Goal: Navigation & Orientation: Find specific page/section

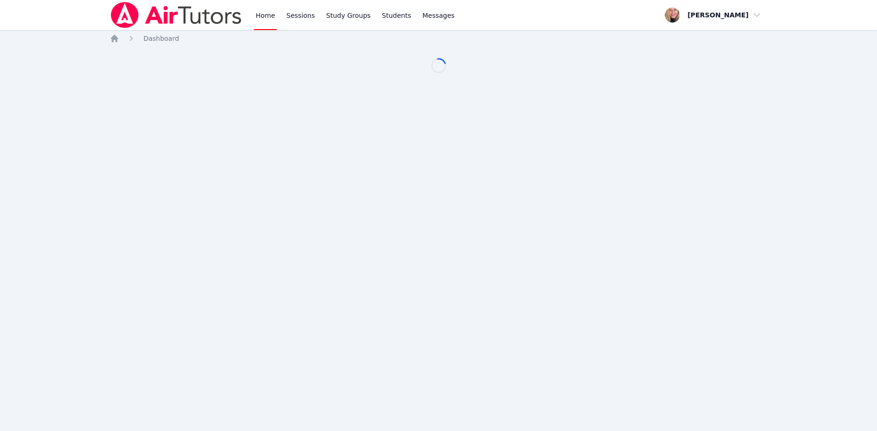
scroll to position [96, 0]
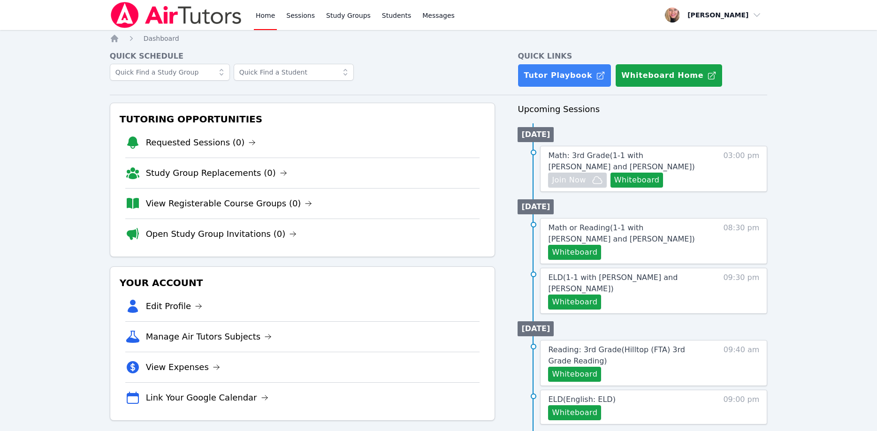
scroll to position [96, 0]
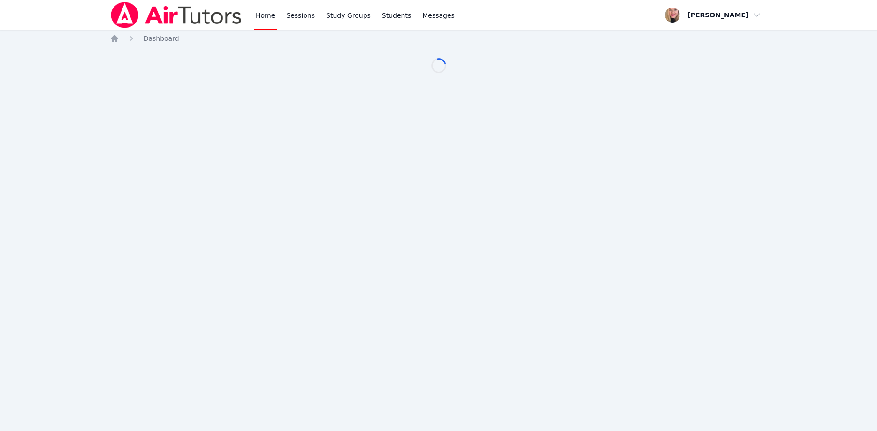
scroll to position [96, 0]
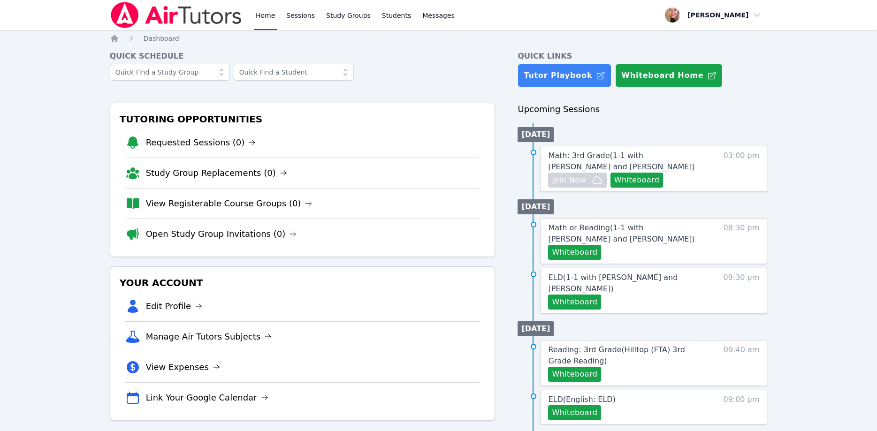
scroll to position [96, 0]
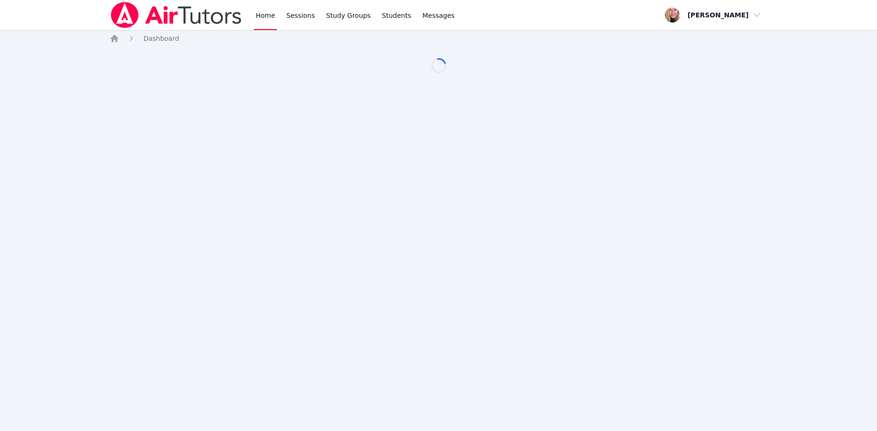
scroll to position [96, 0]
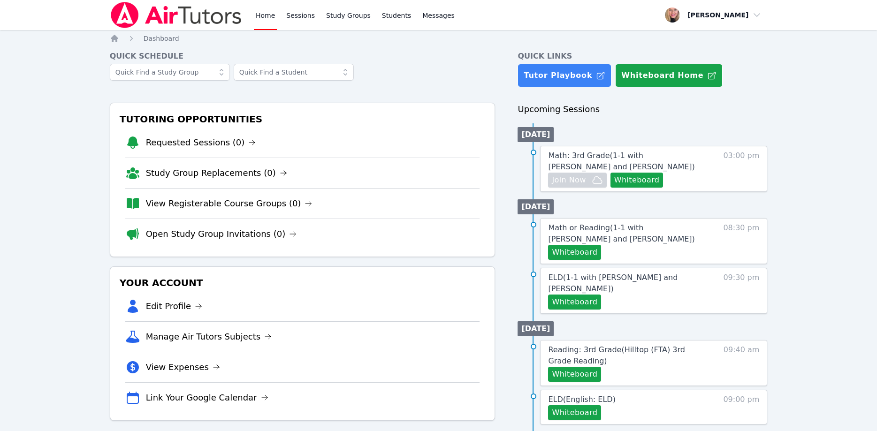
scroll to position [96, 0]
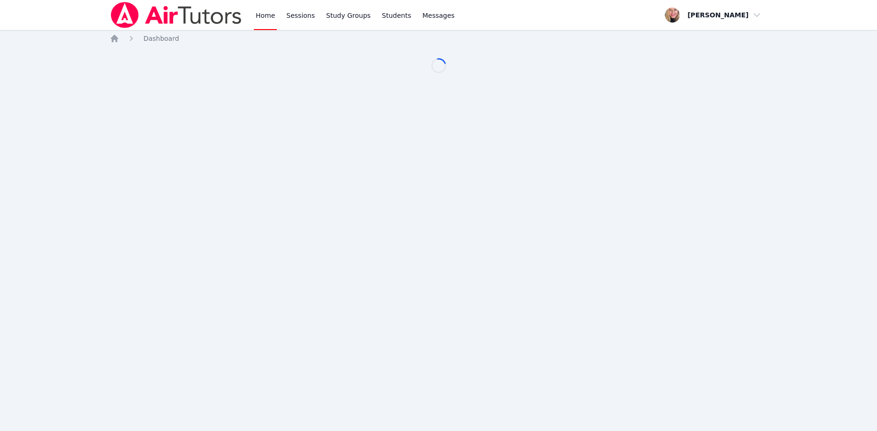
scroll to position [96, 0]
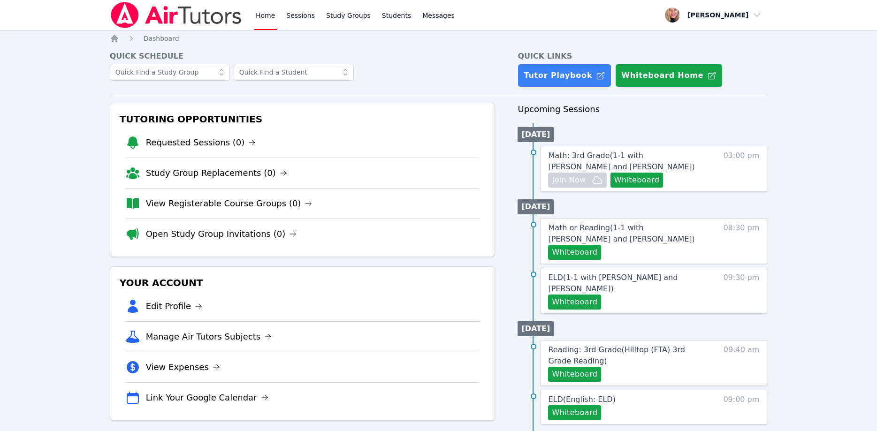
scroll to position [96, 0]
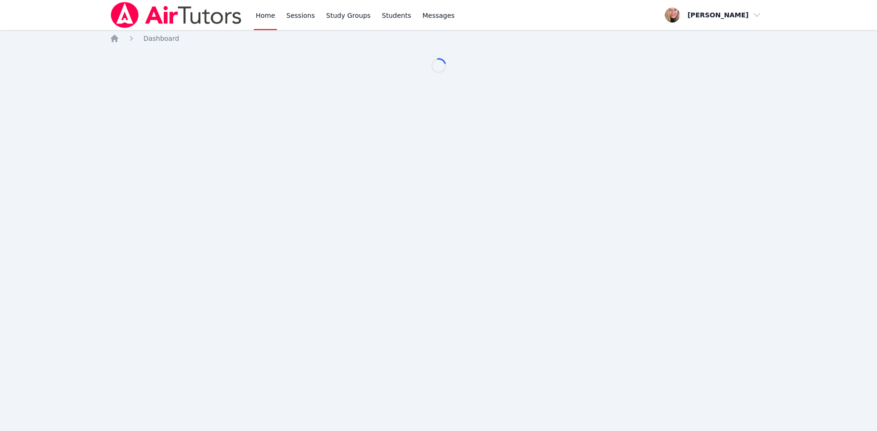
scroll to position [96, 0]
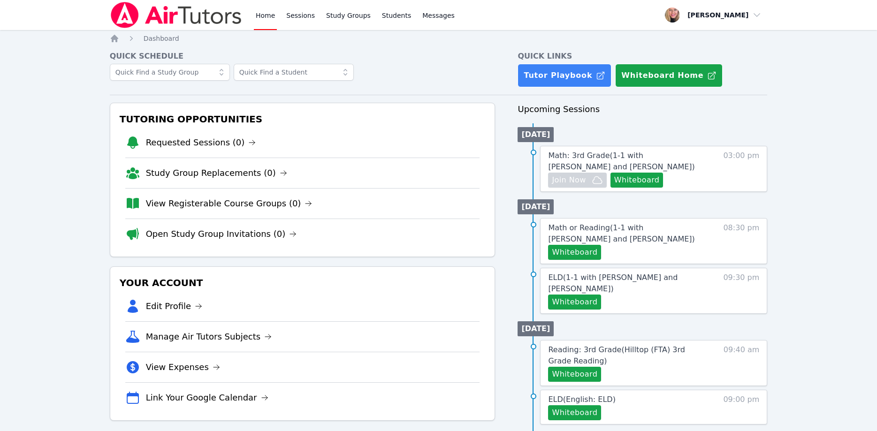
scroll to position [96, 0]
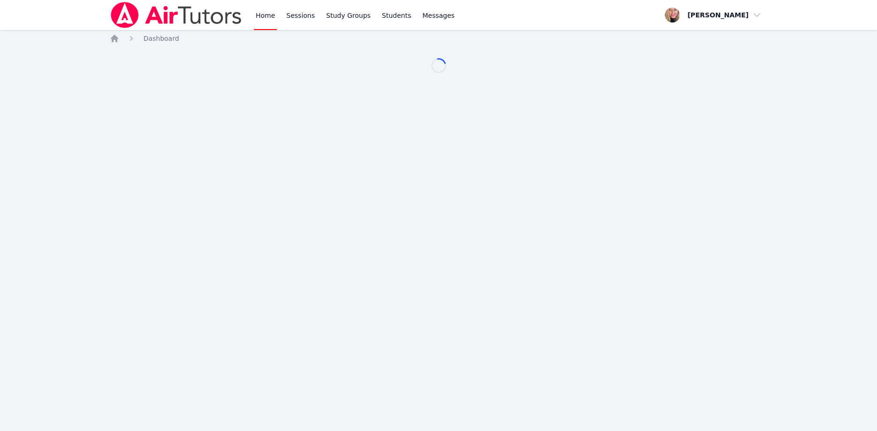
scroll to position [96, 0]
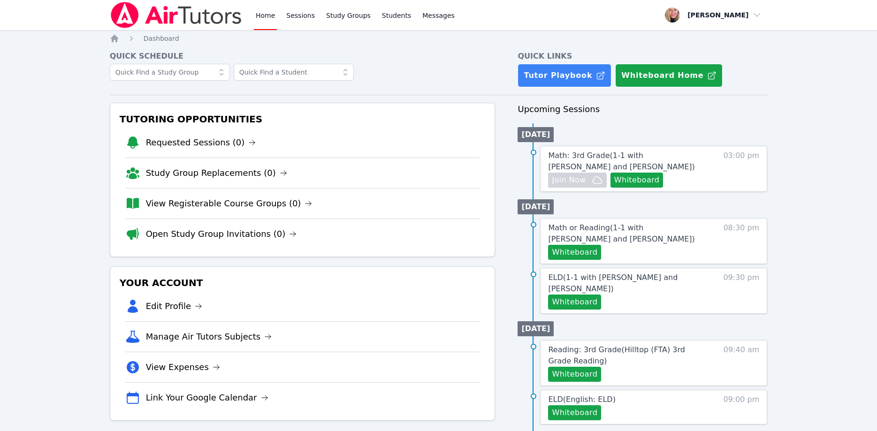
scroll to position [96, 0]
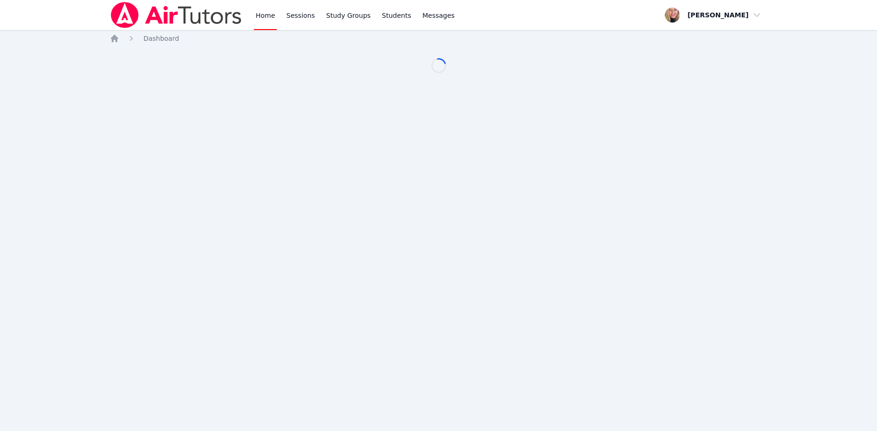
scroll to position [96, 0]
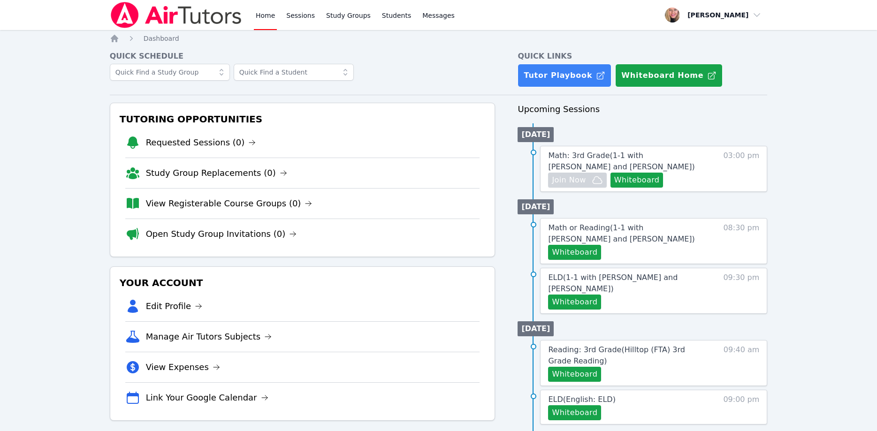
scroll to position [96, 0]
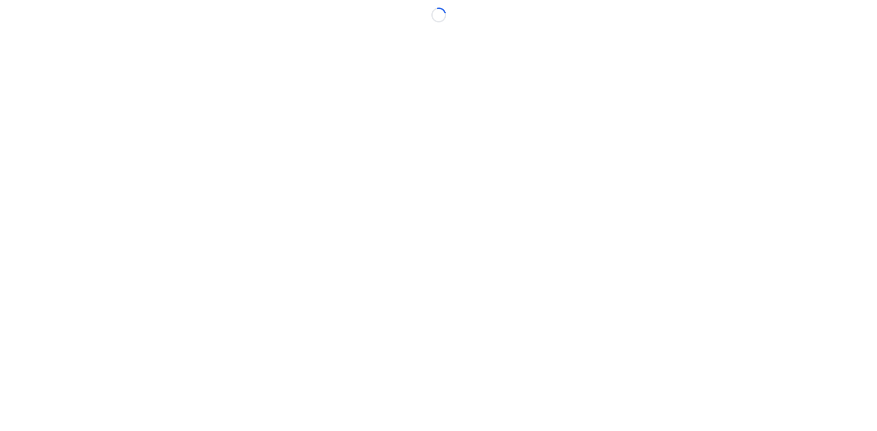
scroll to position [96, 0]
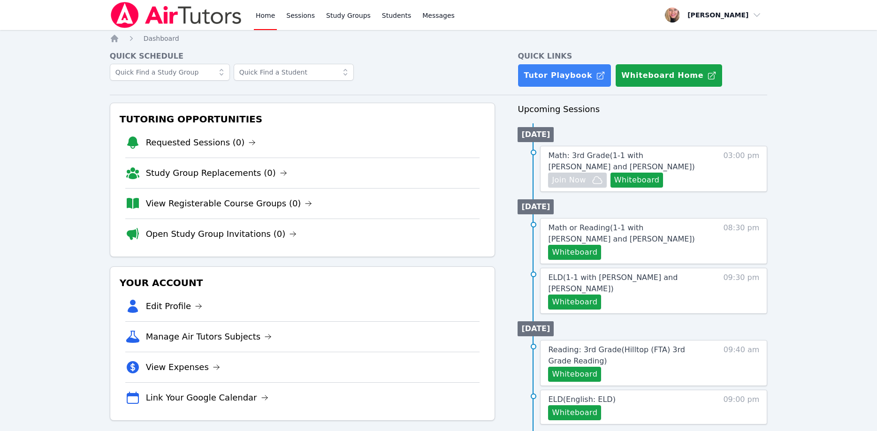
scroll to position [96, 0]
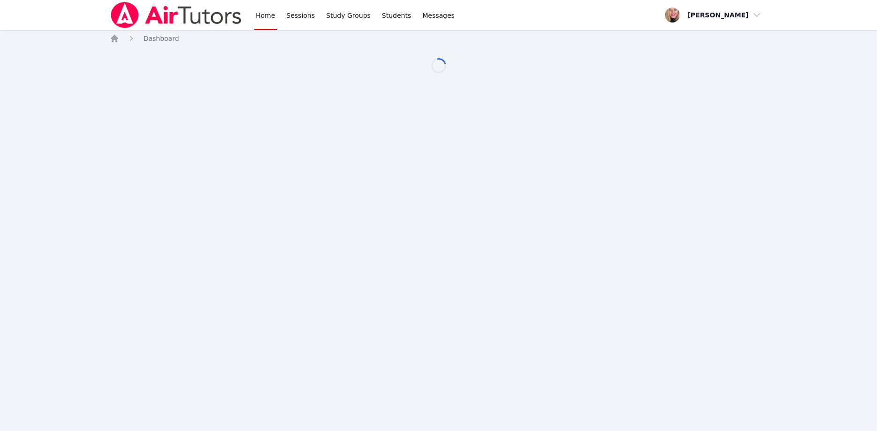
scroll to position [96, 0]
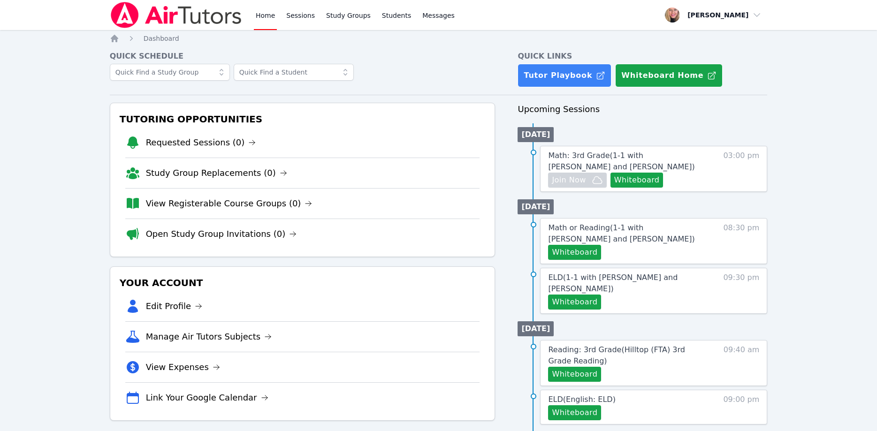
scroll to position [96, 0]
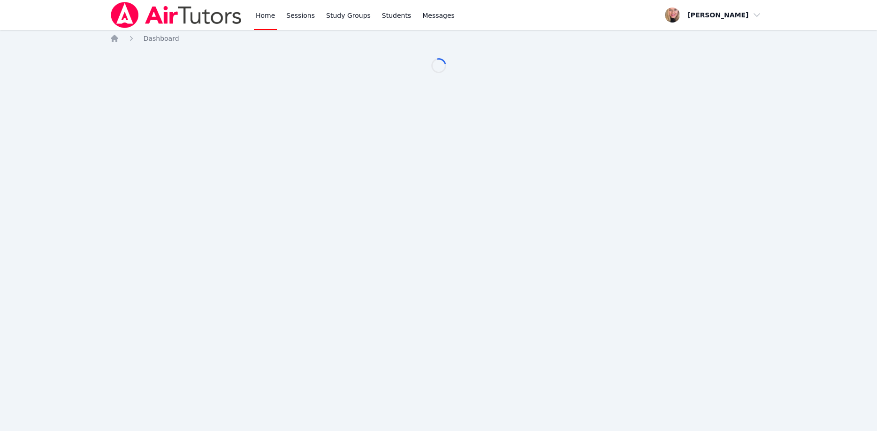
scroll to position [96, 0]
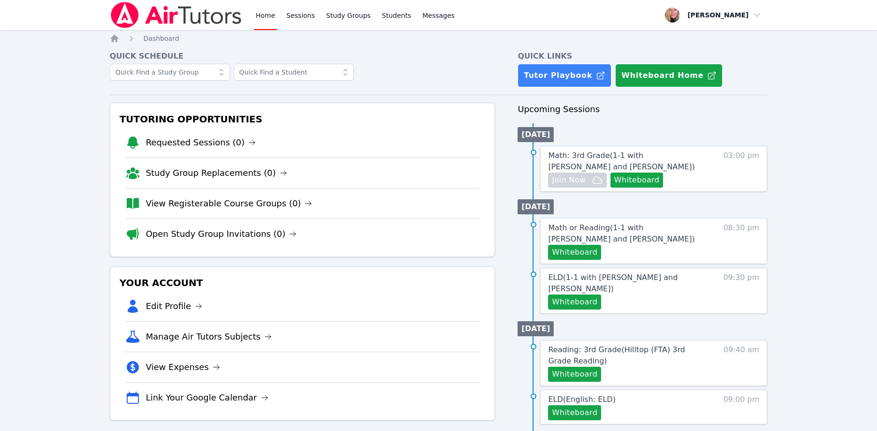
scroll to position [96, 0]
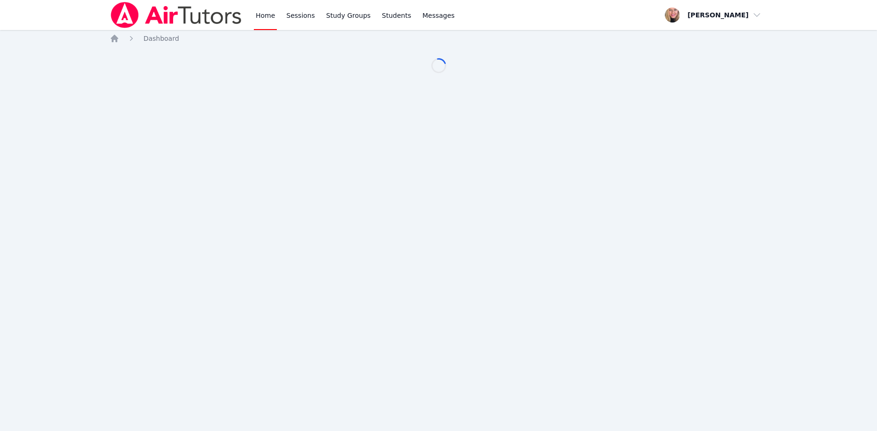
scroll to position [96, 0]
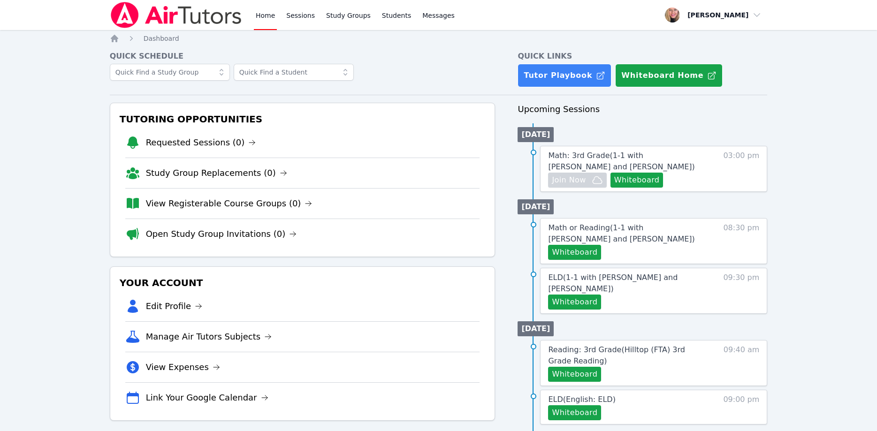
scroll to position [96, 0]
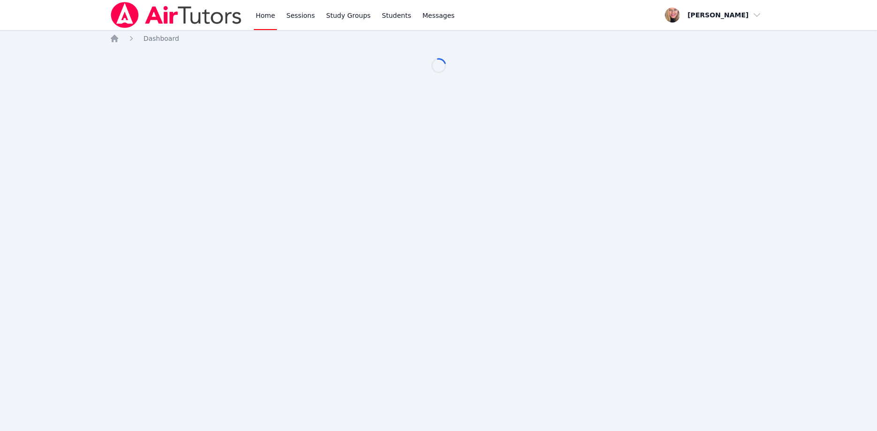
scroll to position [96, 0]
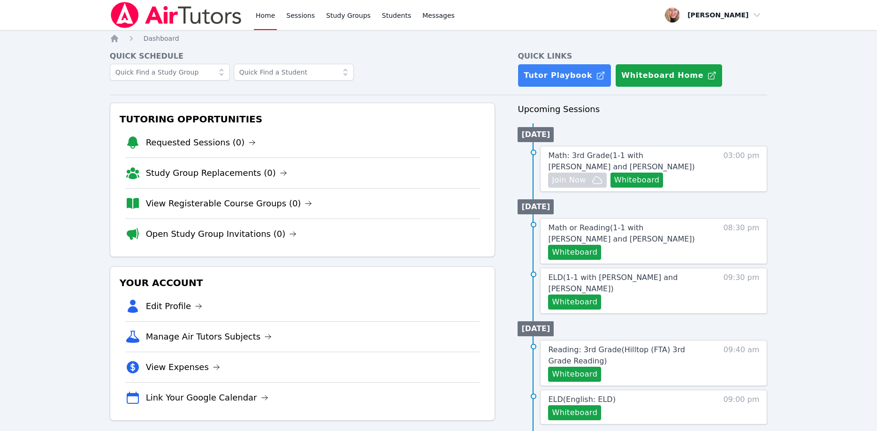
scroll to position [96, 0]
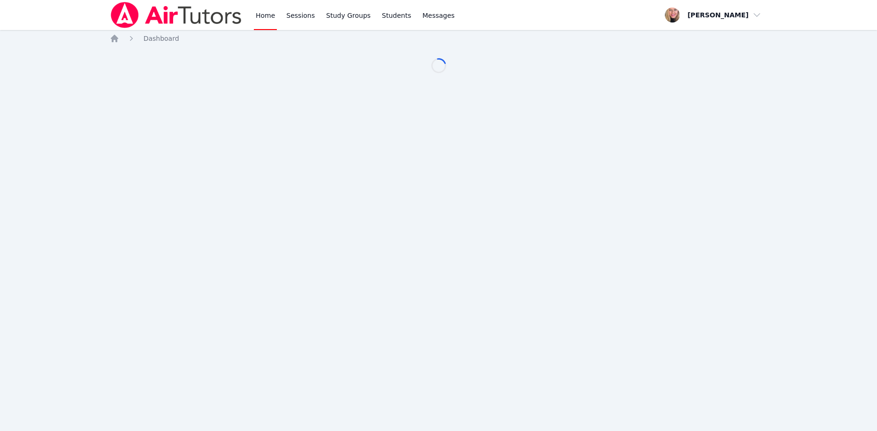
scroll to position [96, 0]
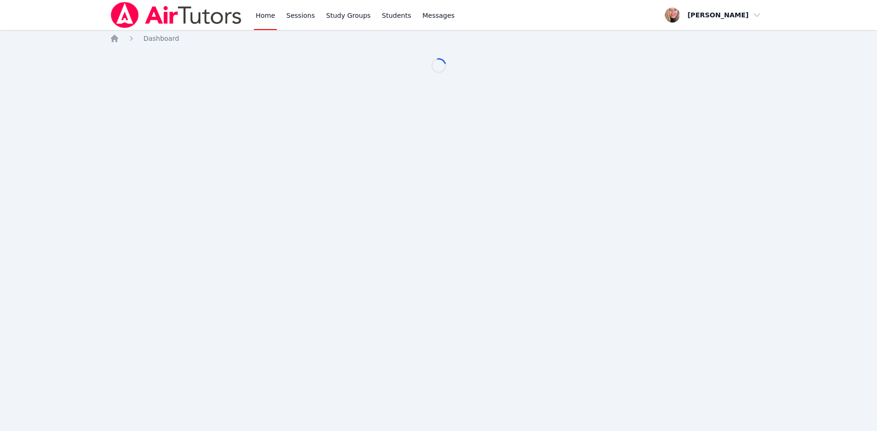
scroll to position [96, 0]
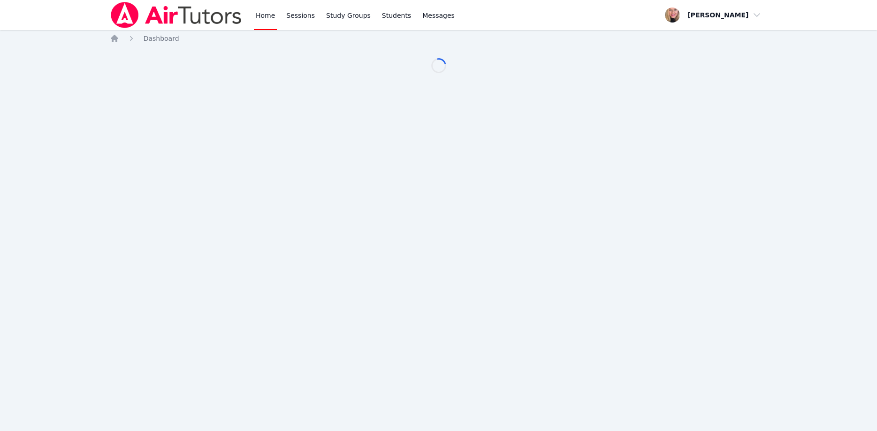
scroll to position [96, 0]
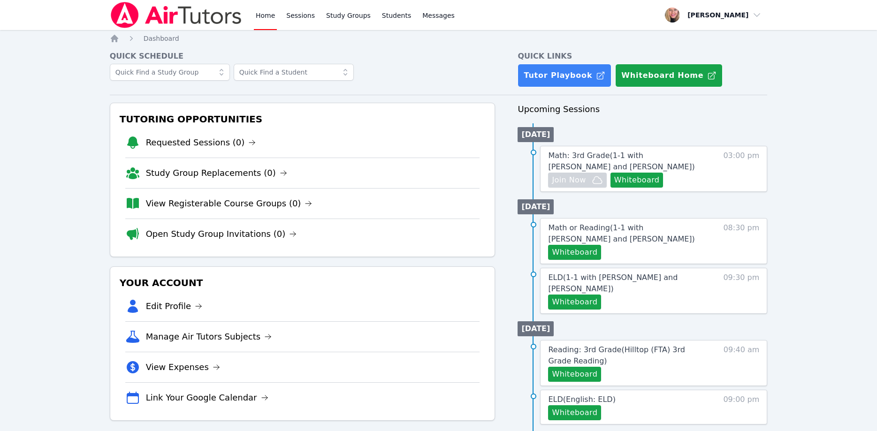
scroll to position [96, 0]
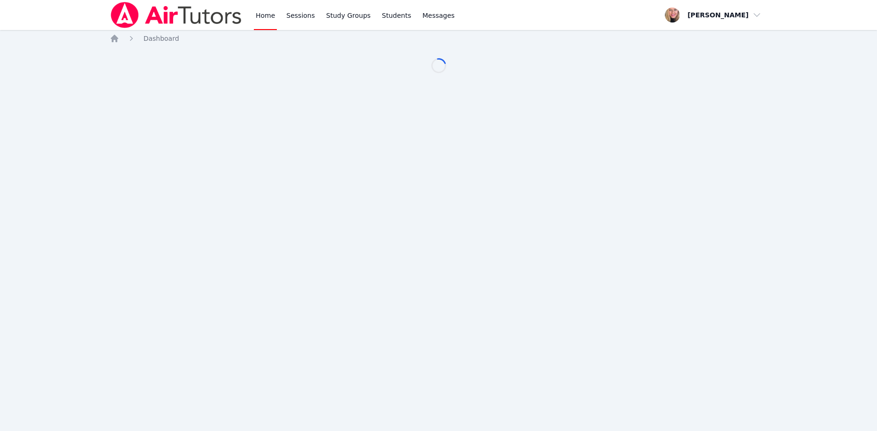
scroll to position [96, 0]
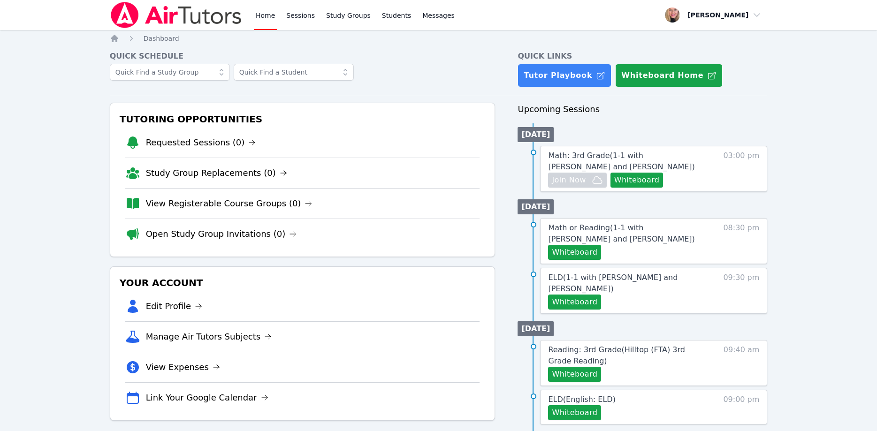
scroll to position [96, 0]
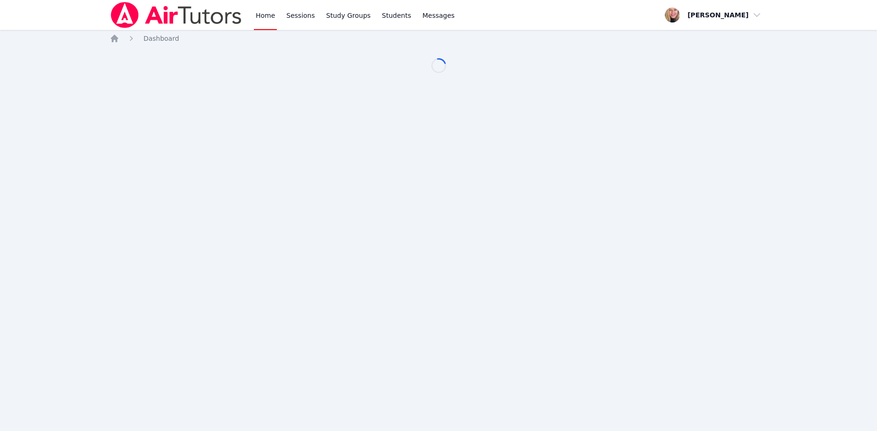
scroll to position [96, 0]
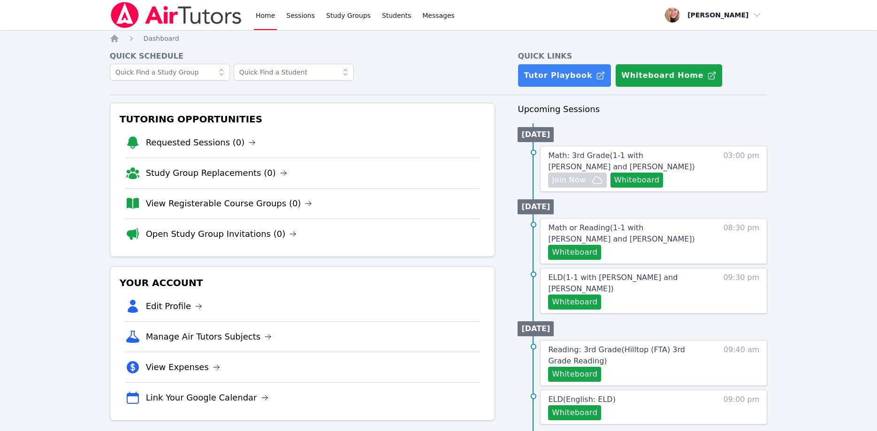
scroll to position [96, 0]
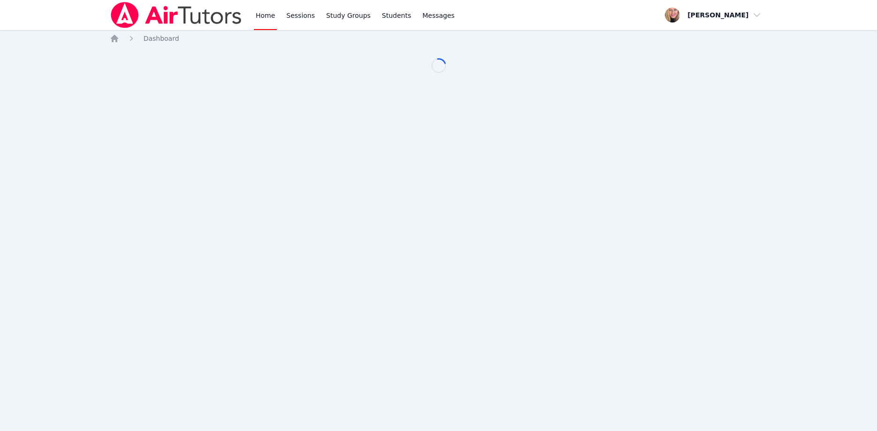
scroll to position [96, 0]
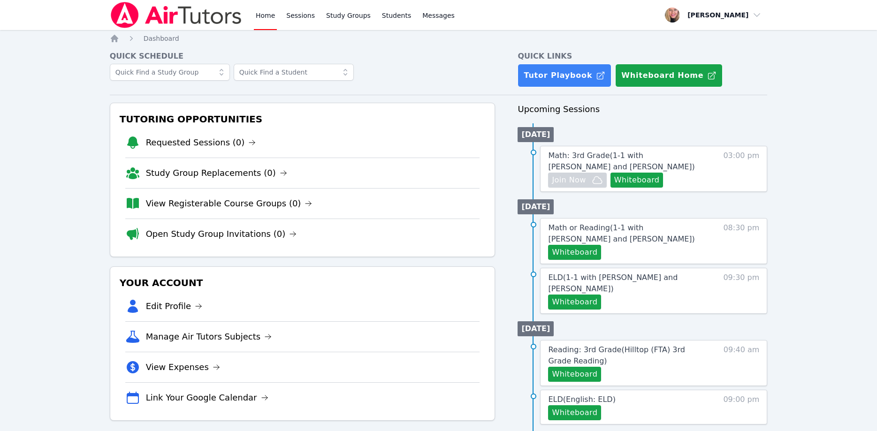
scroll to position [96, 0]
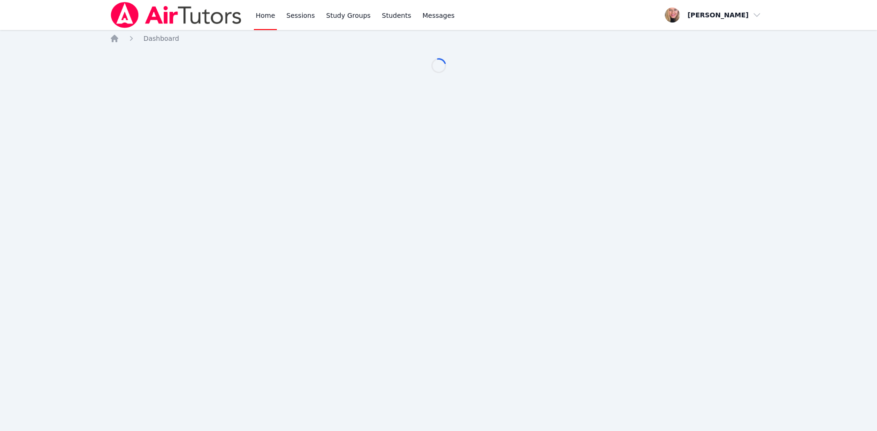
scroll to position [96, 0]
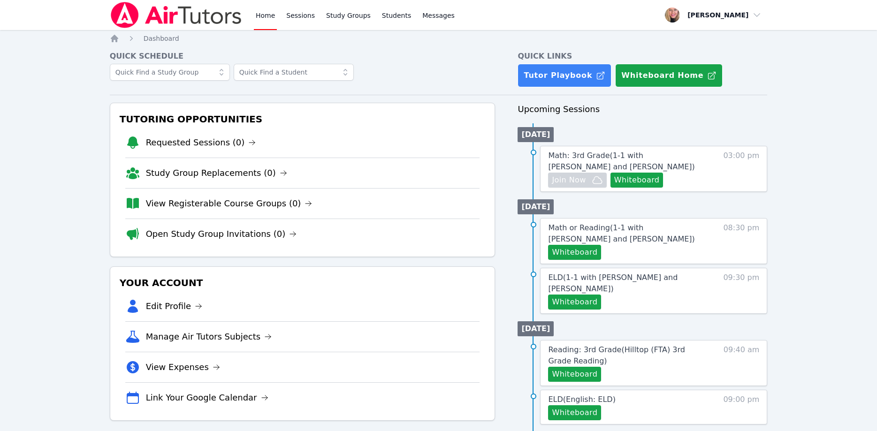
scroll to position [96, 0]
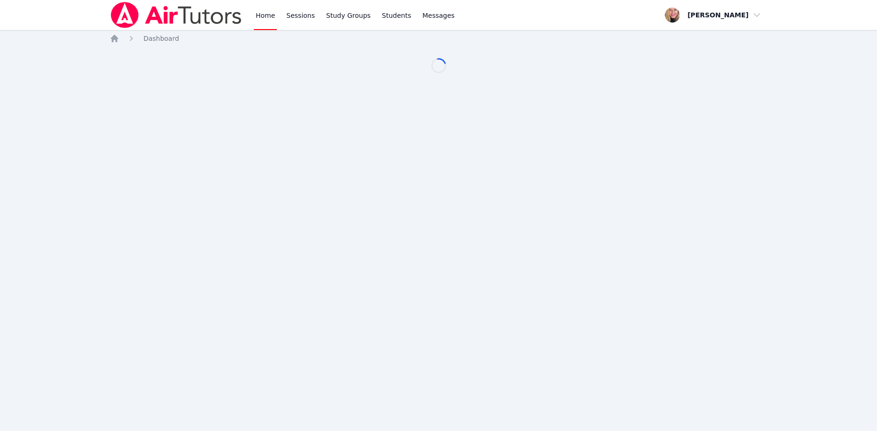
scroll to position [96, 0]
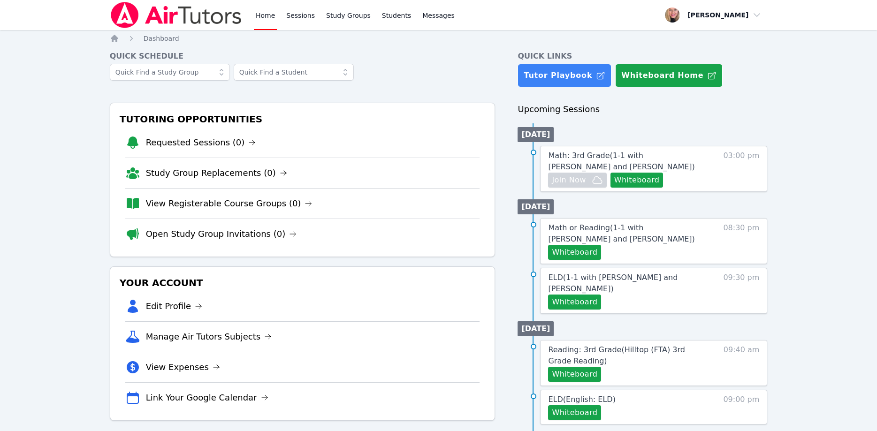
scroll to position [96, 0]
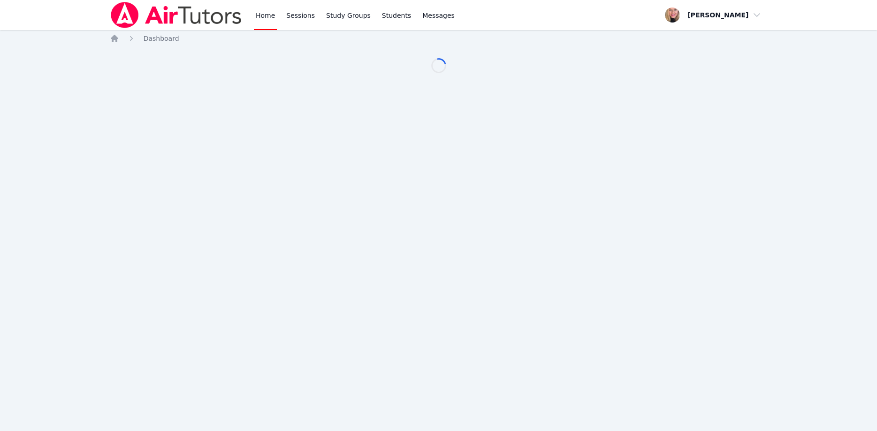
scroll to position [96, 0]
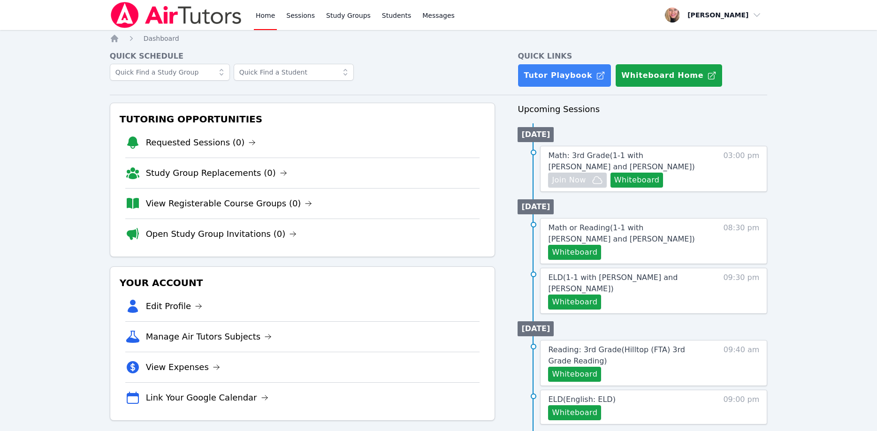
scroll to position [96, 0]
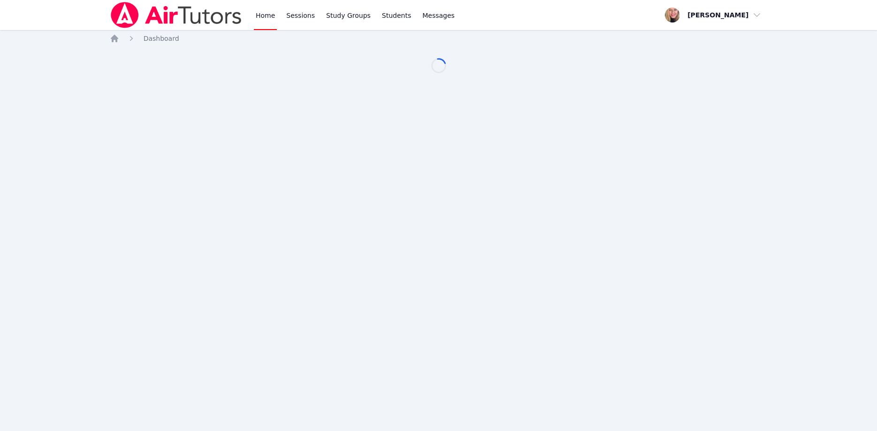
scroll to position [96, 0]
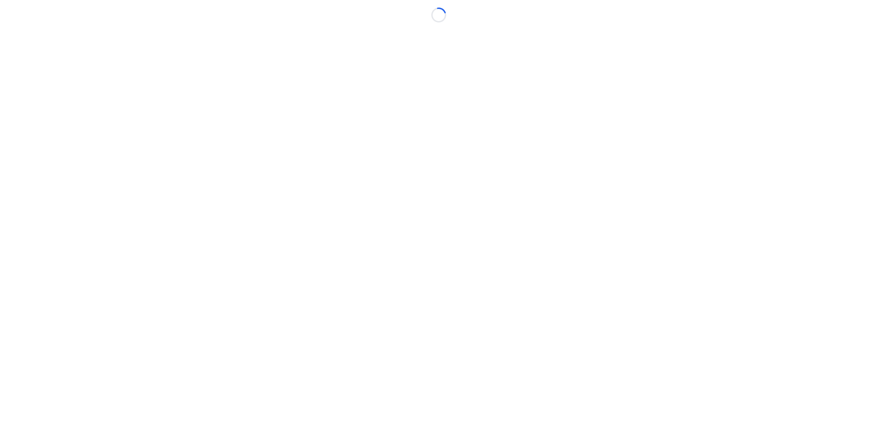
scroll to position [96, 0]
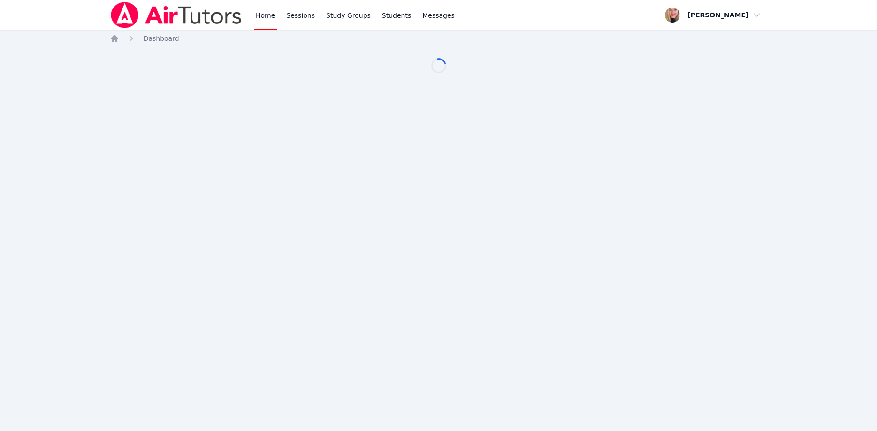
scroll to position [96, 0]
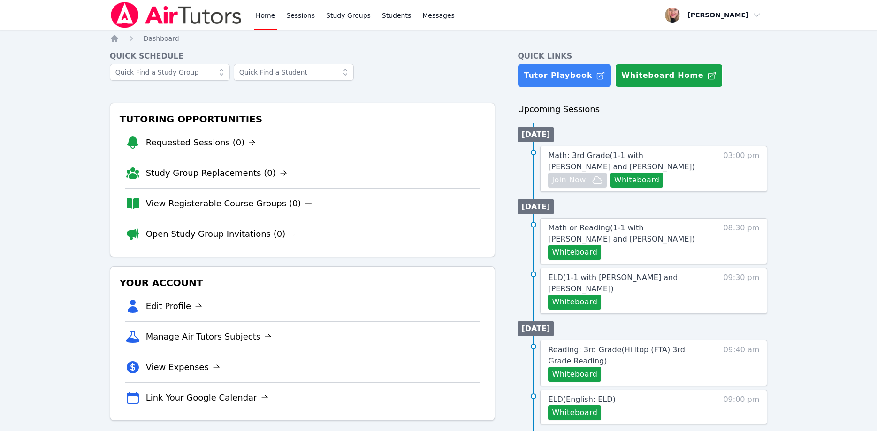
scroll to position [96, 0]
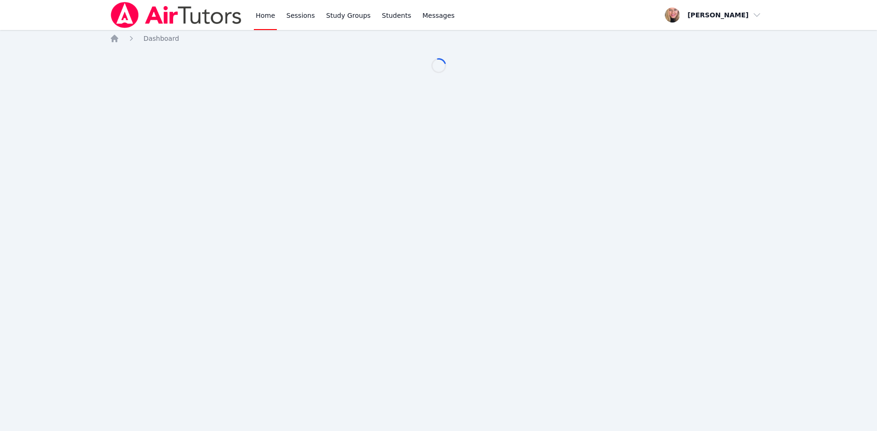
scroll to position [96, 0]
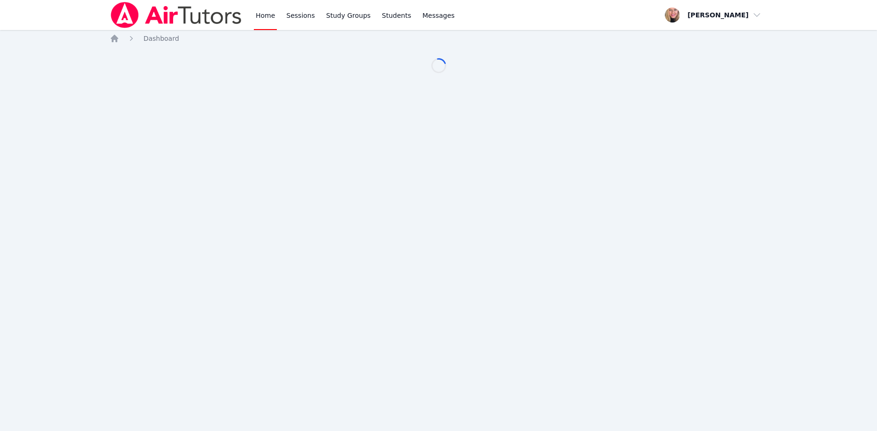
scroll to position [96, 0]
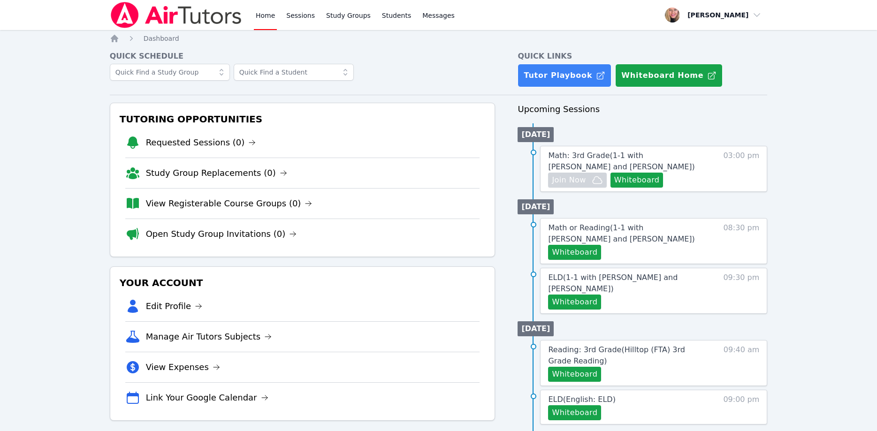
scroll to position [96, 0]
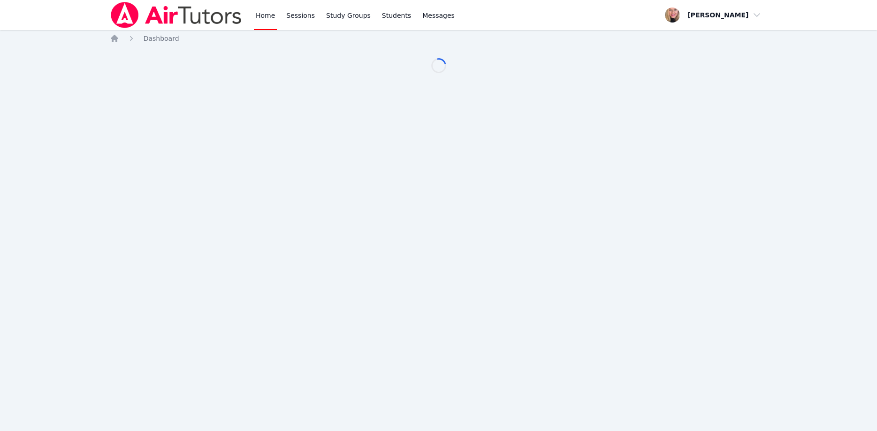
scroll to position [96, 0]
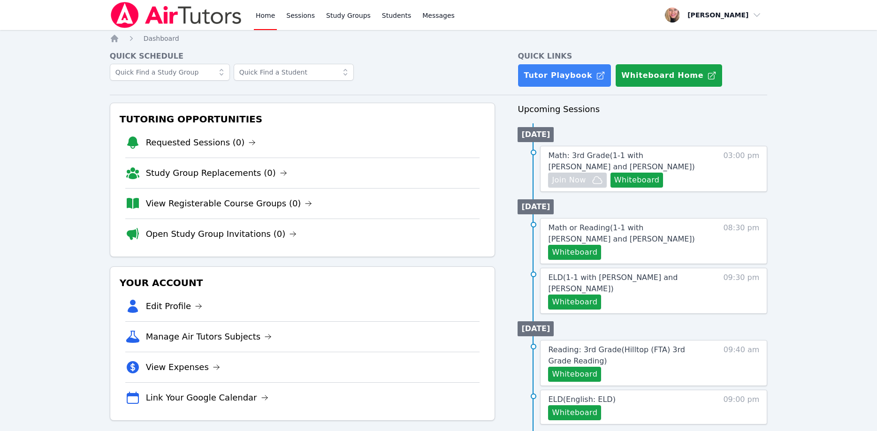
scroll to position [96, 0]
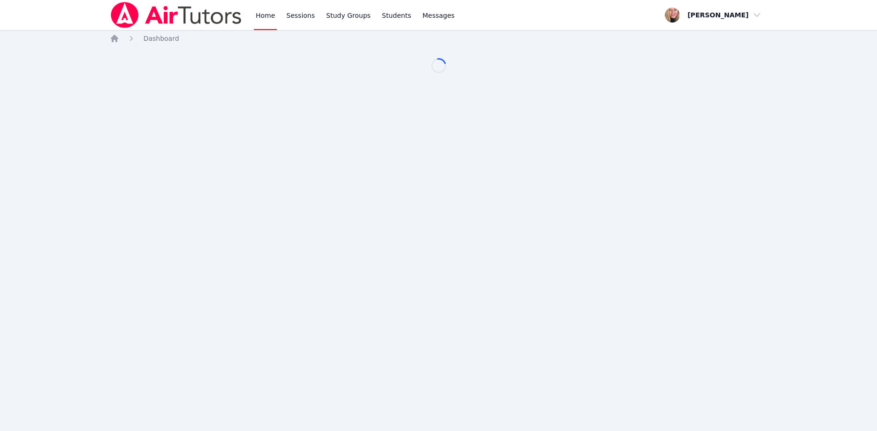
scroll to position [96, 0]
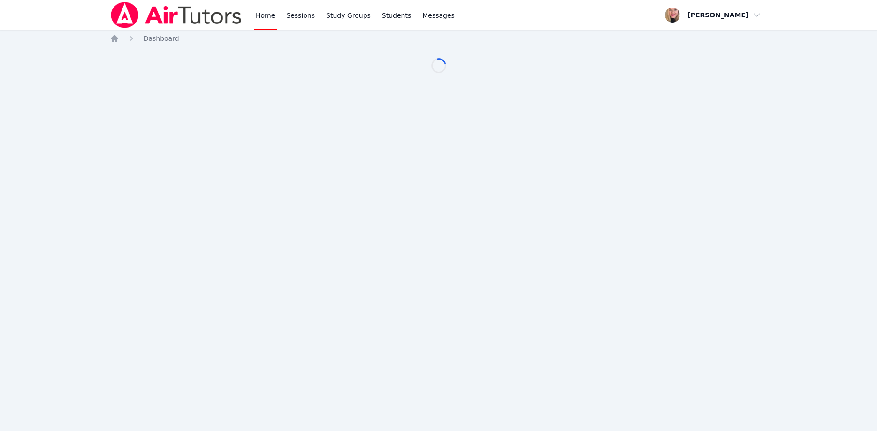
scroll to position [96, 0]
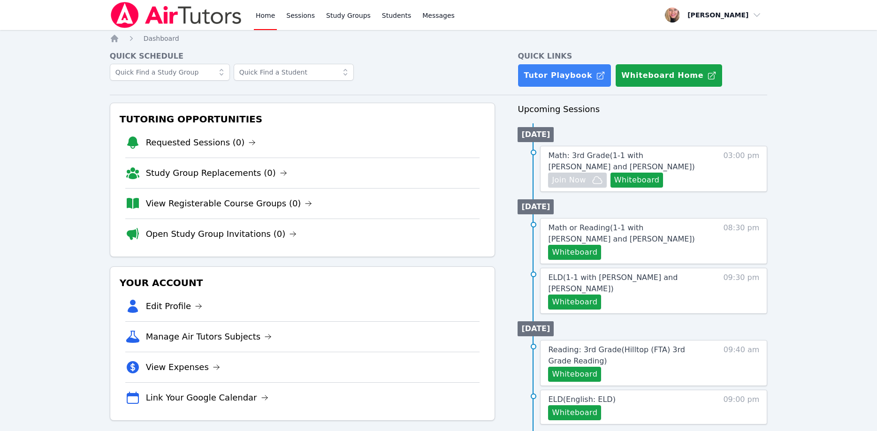
scroll to position [96, 0]
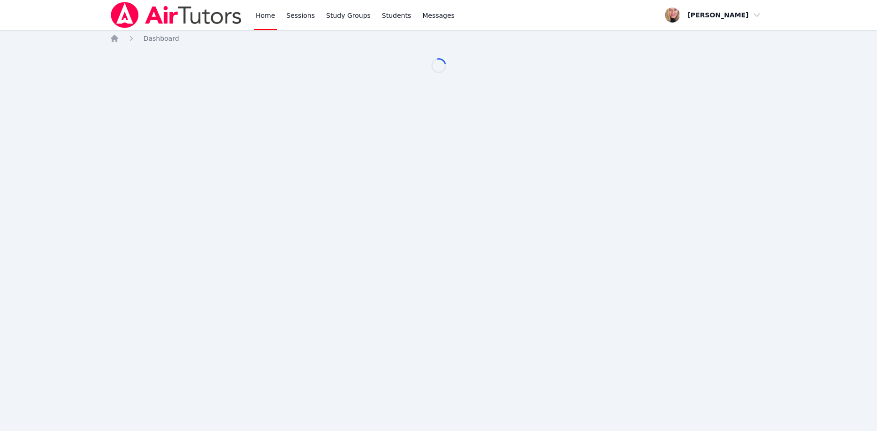
scroll to position [96, 0]
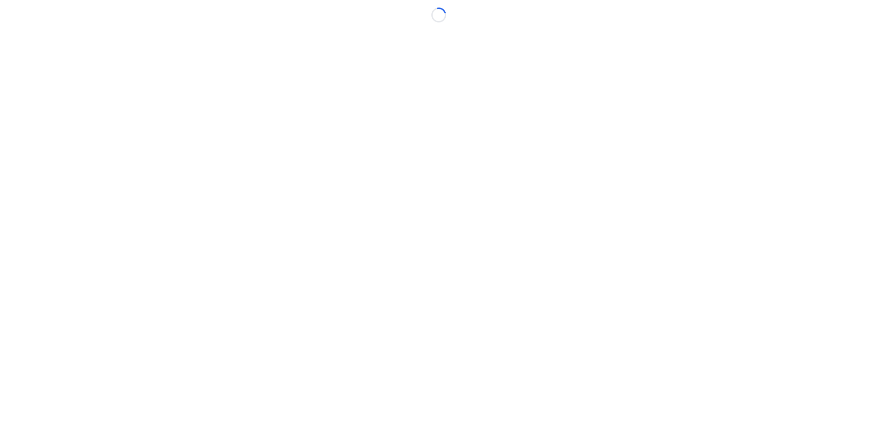
scroll to position [96, 0]
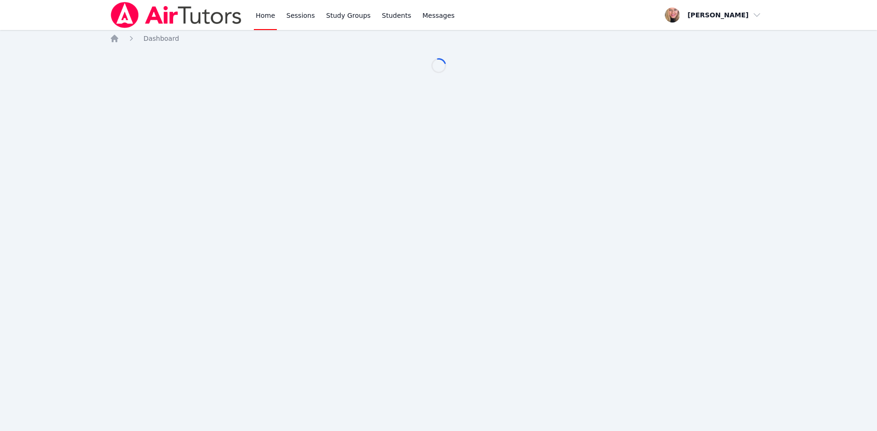
scroll to position [96, 0]
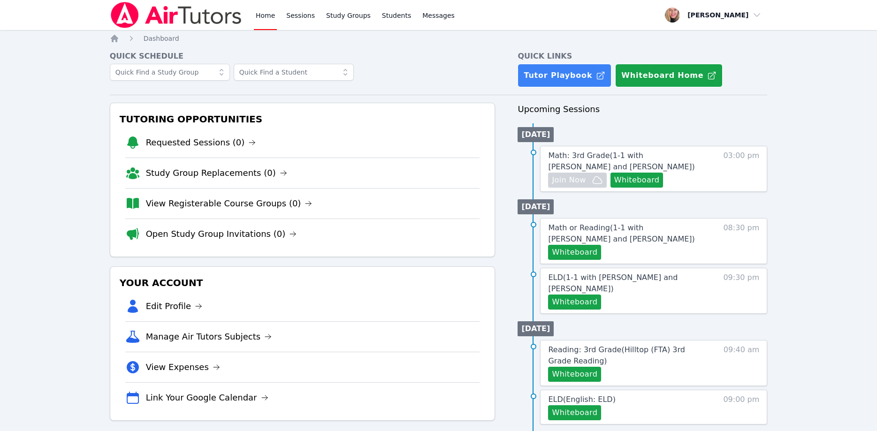
scroll to position [96, 0]
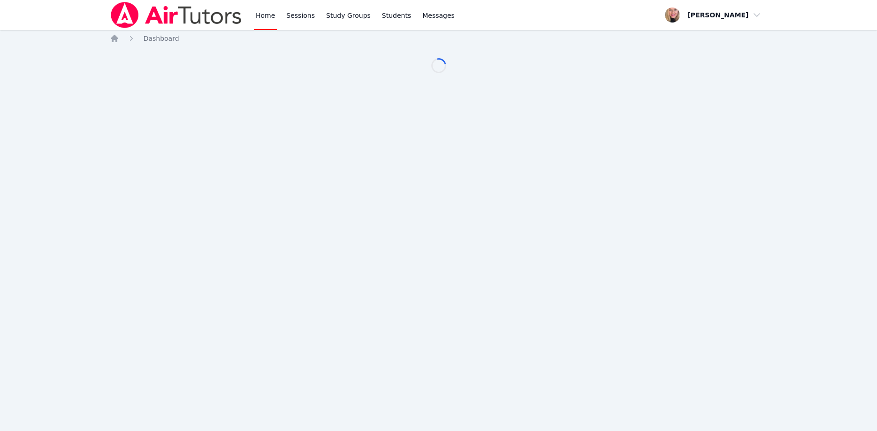
scroll to position [96, 0]
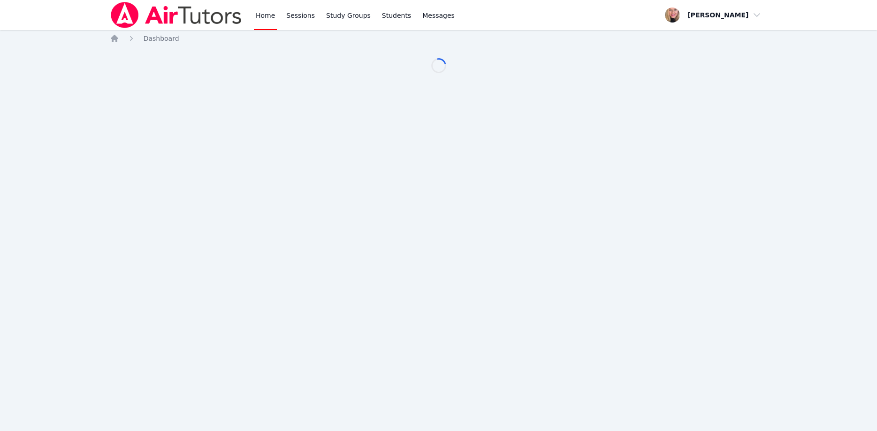
scroll to position [96, 0]
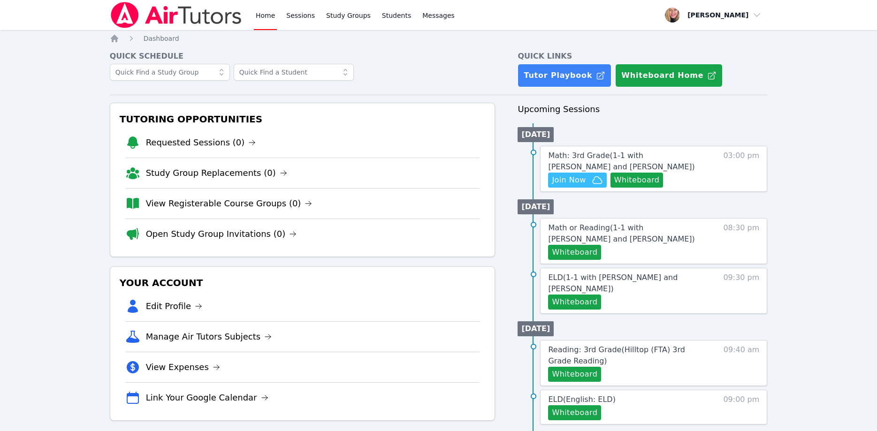
scroll to position [96, 0]
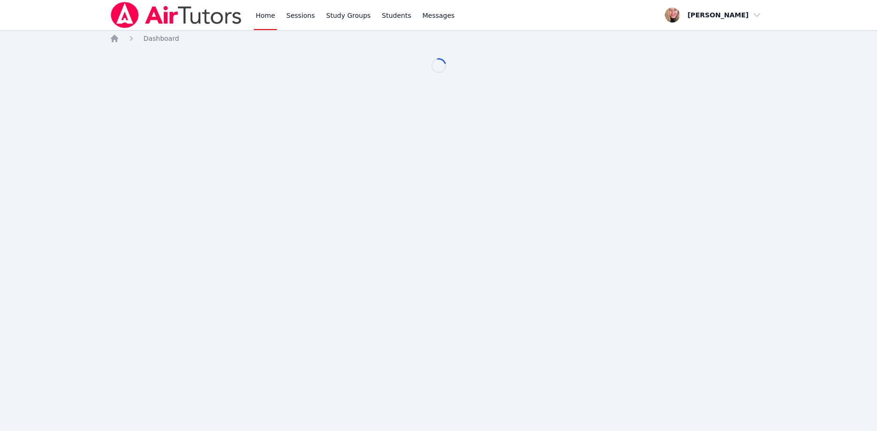
scroll to position [96, 0]
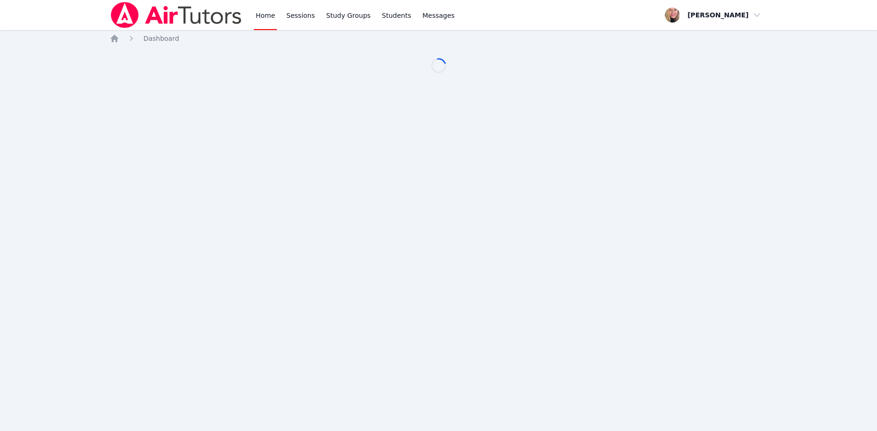
scroll to position [96, 0]
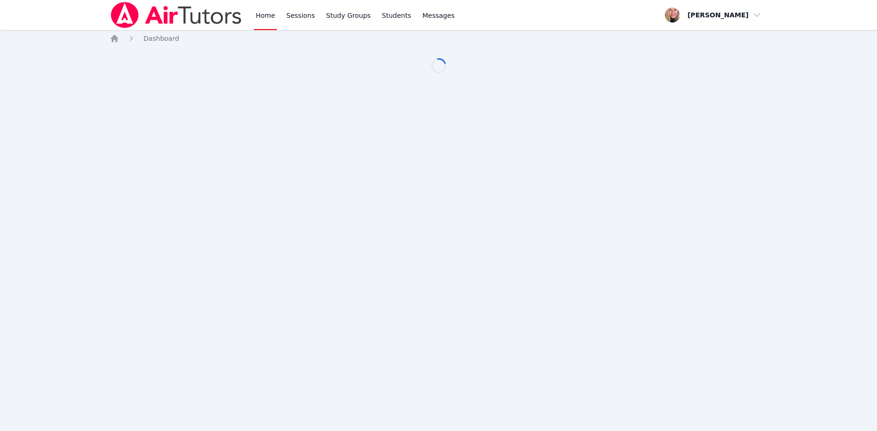
scroll to position [96, 0]
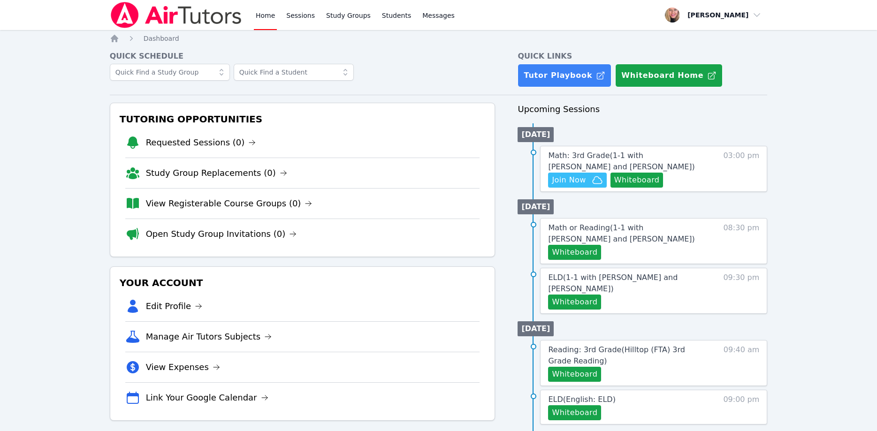
scroll to position [96, 0]
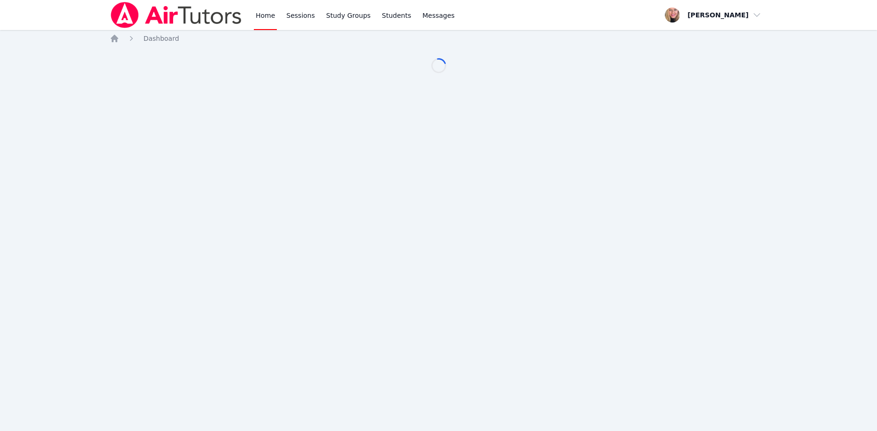
scroll to position [96, 0]
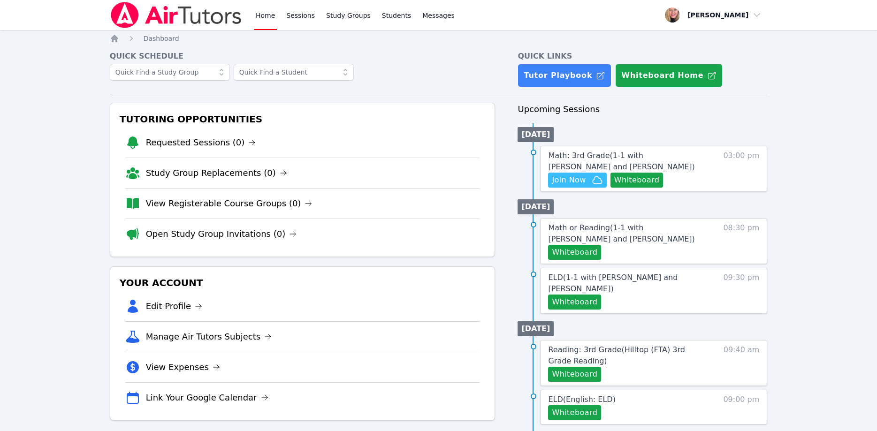
scroll to position [96, 0]
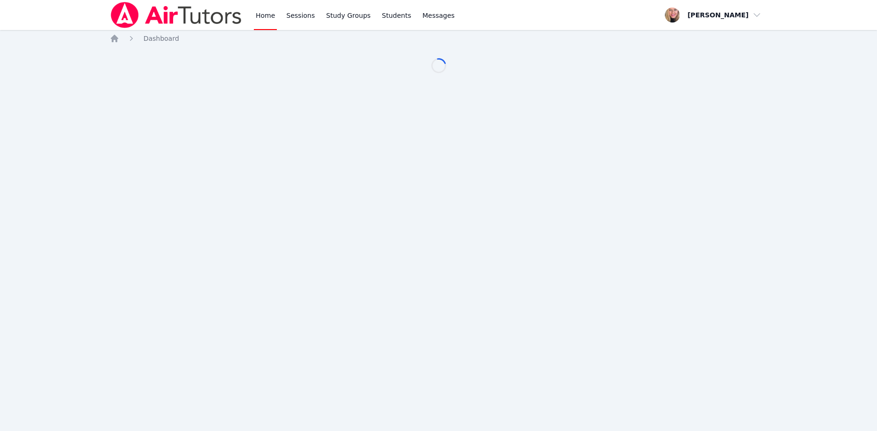
scroll to position [96, 0]
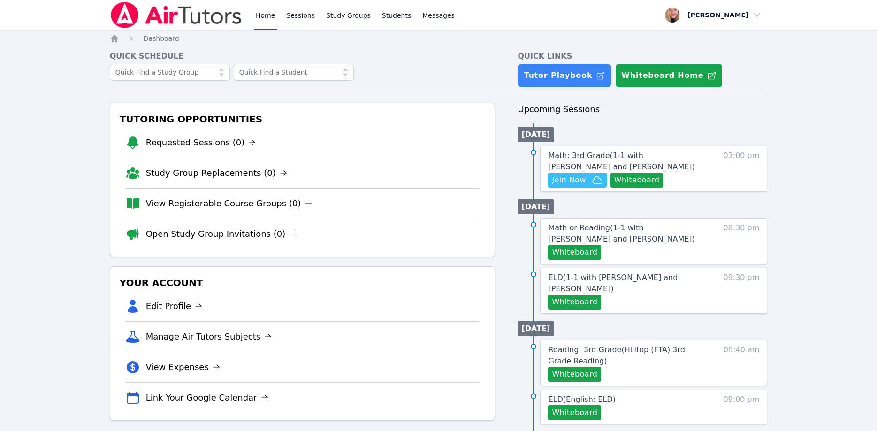
scroll to position [96, 0]
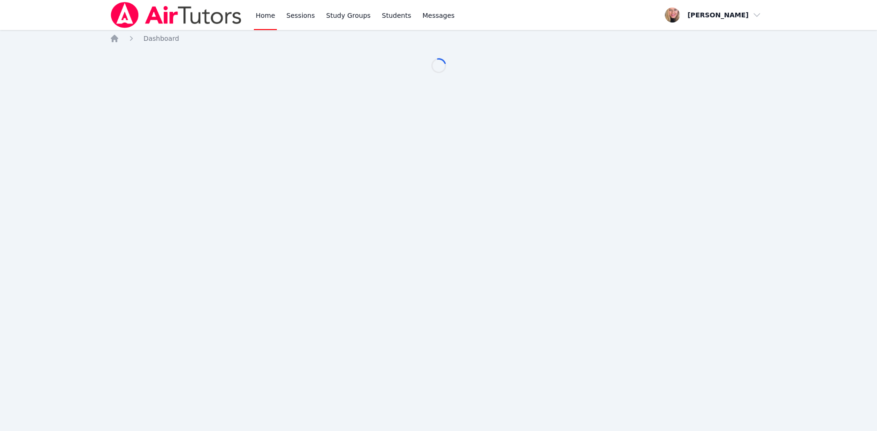
scroll to position [96, 0]
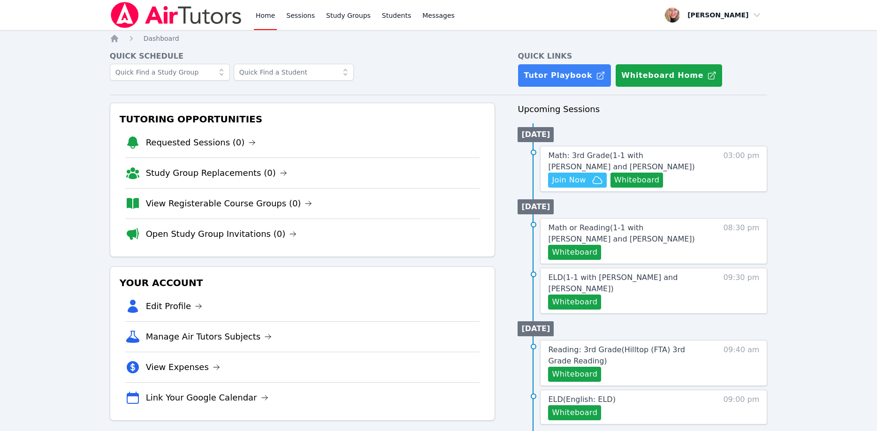
scroll to position [96, 0]
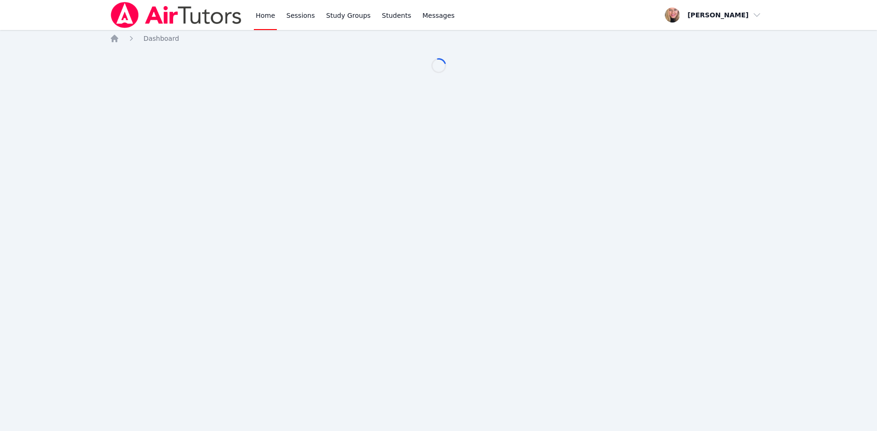
scroll to position [96, 0]
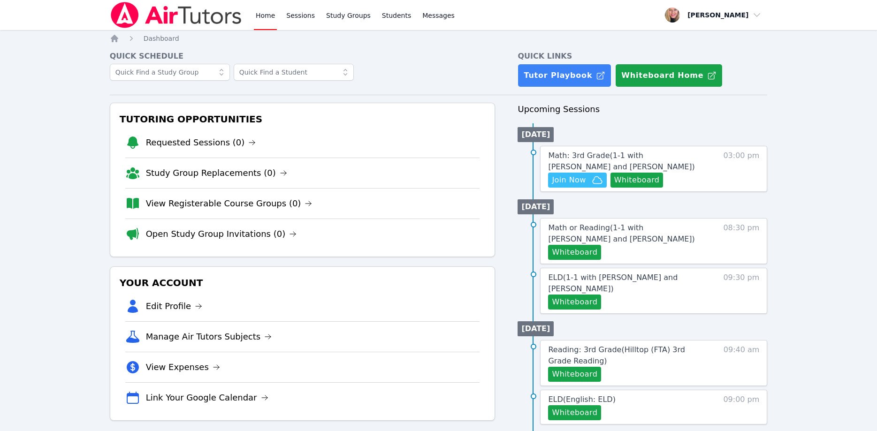
scroll to position [96, 0]
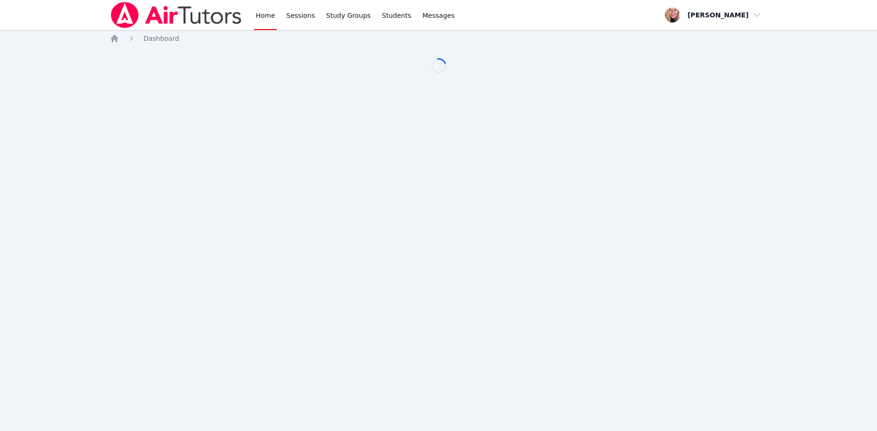
scroll to position [96, 0]
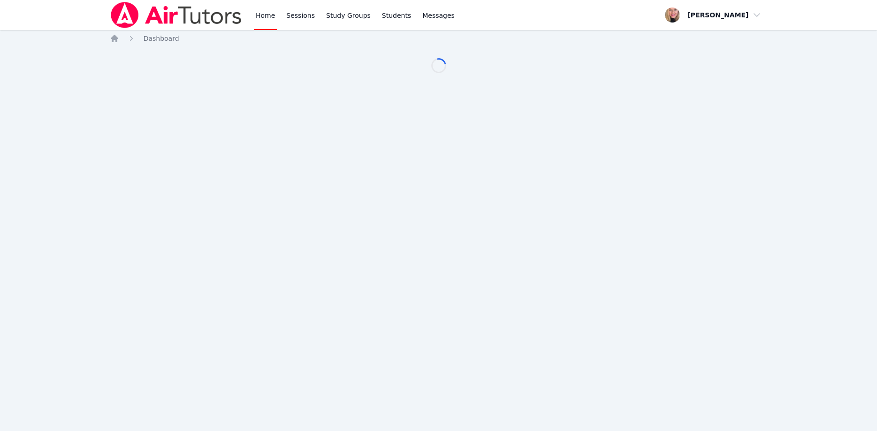
scroll to position [96, 0]
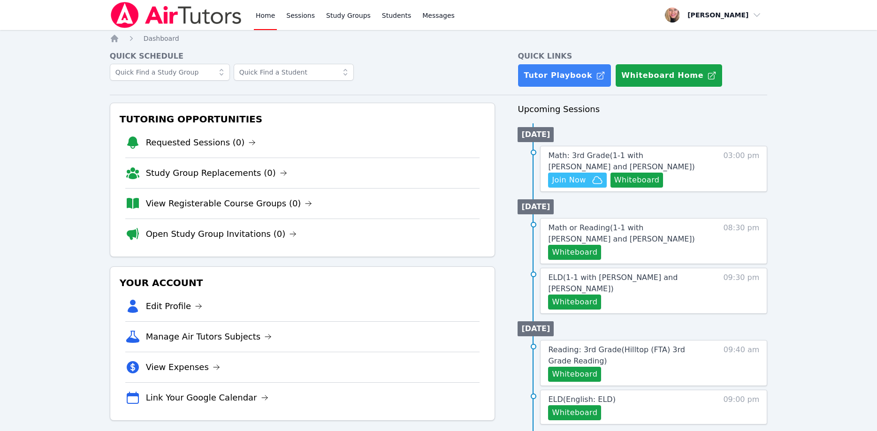
scroll to position [96, 0]
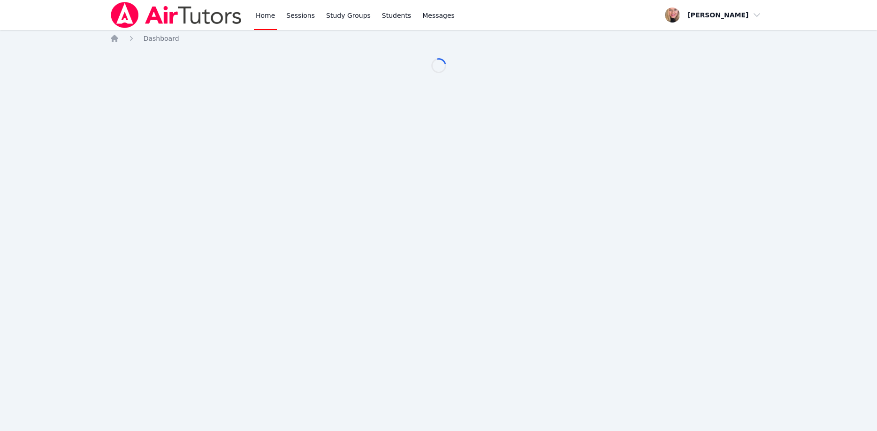
scroll to position [96, 0]
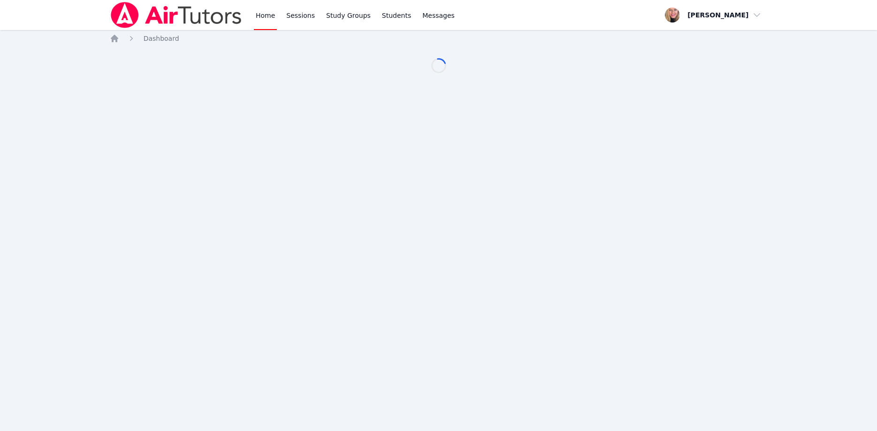
scroll to position [96, 0]
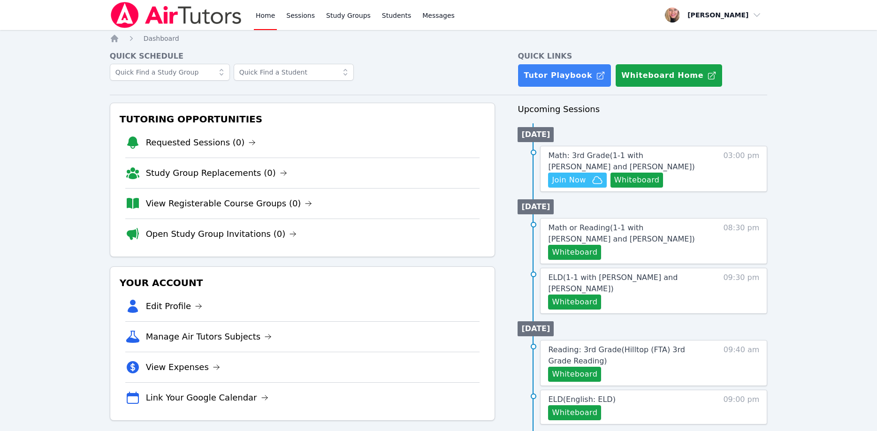
scroll to position [96, 0]
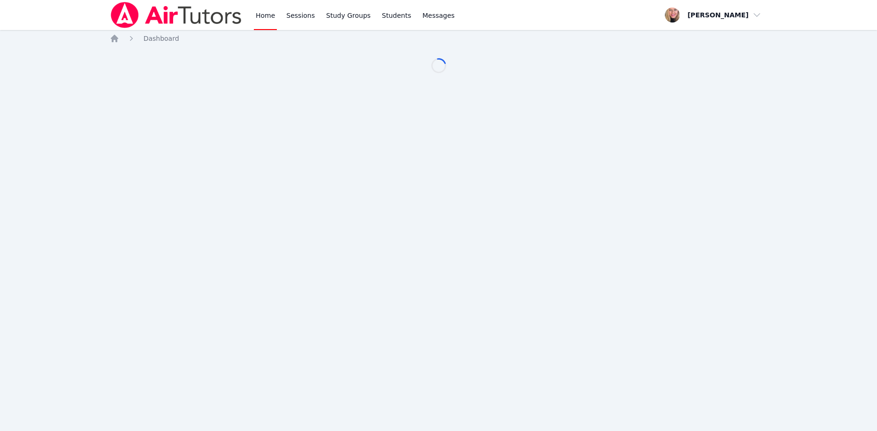
scroll to position [96, 0]
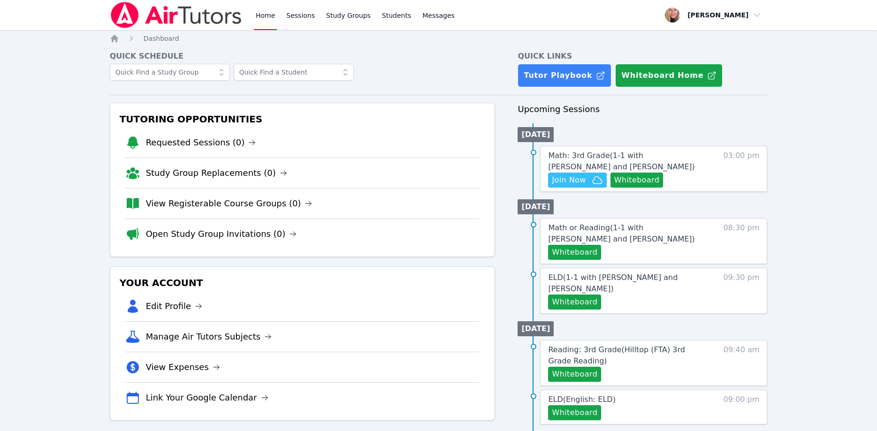
scroll to position [96, 0]
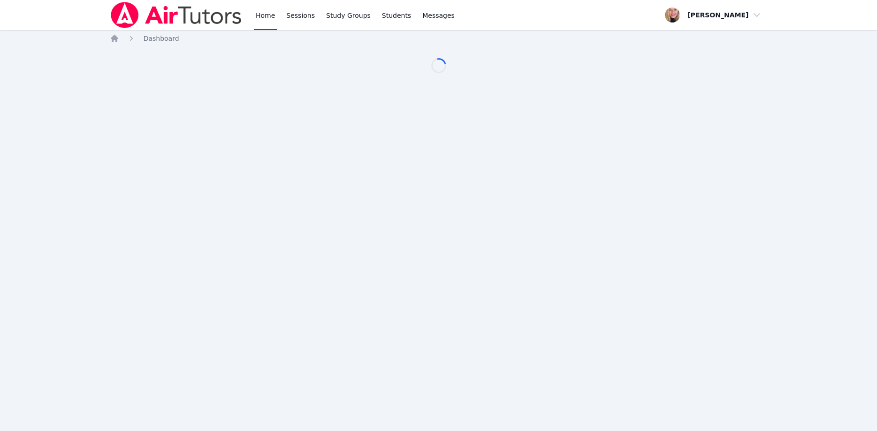
scroll to position [96, 0]
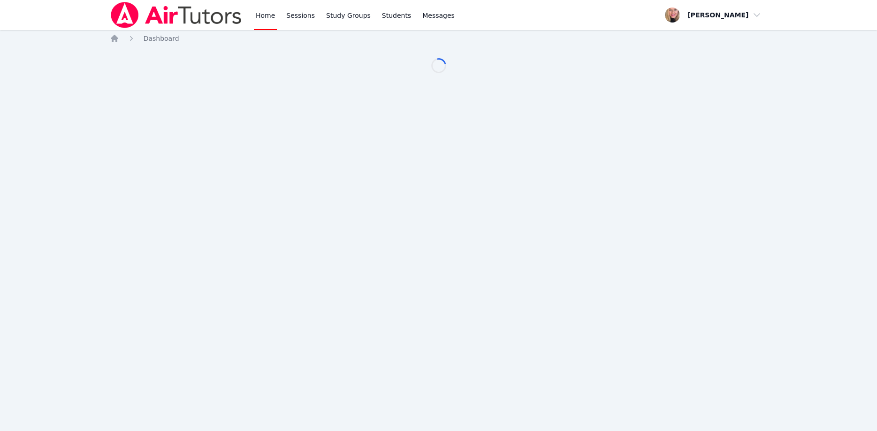
scroll to position [96, 0]
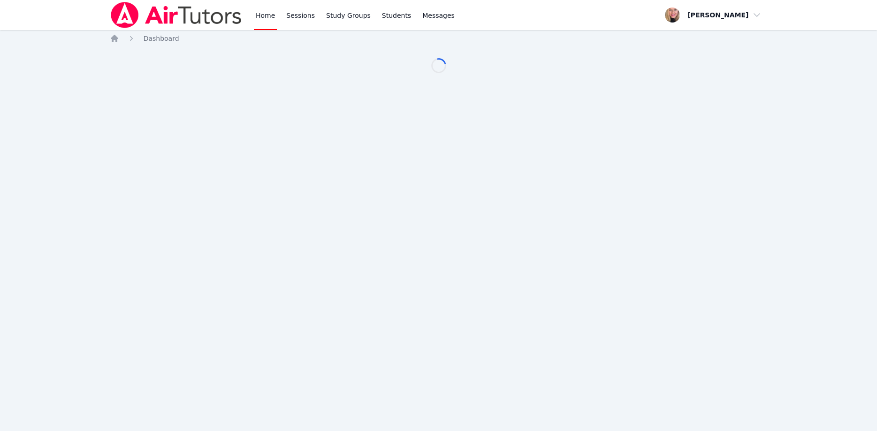
scroll to position [96, 0]
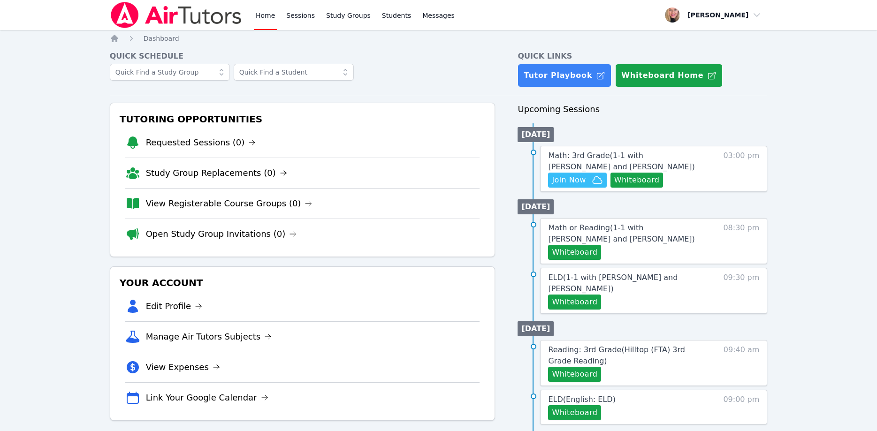
scroll to position [96, 0]
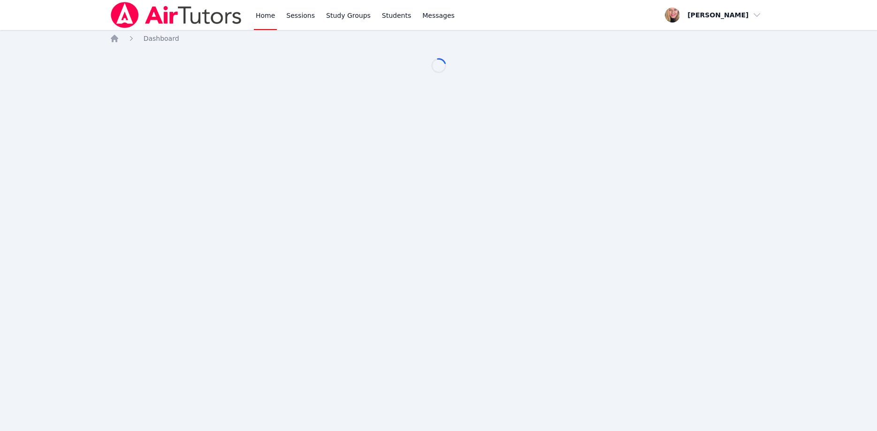
scroll to position [96, 0]
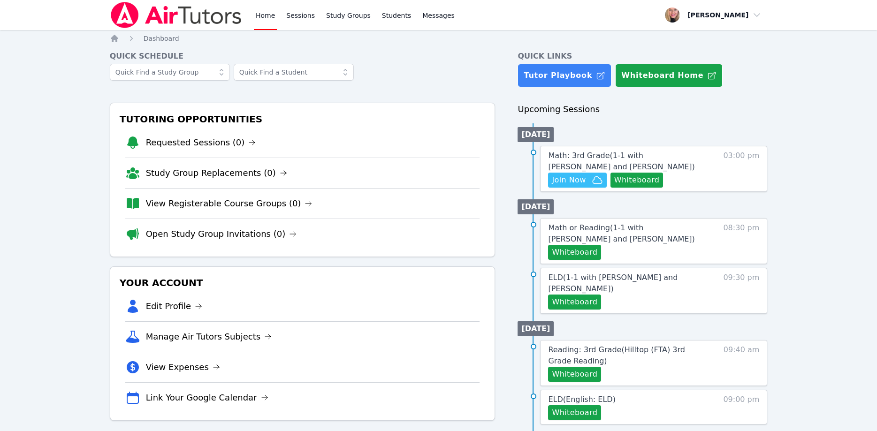
scroll to position [96, 0]
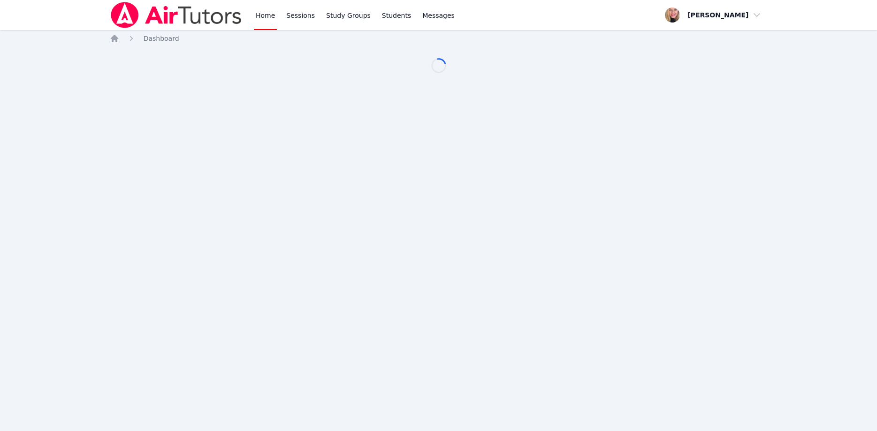
scroll to position [96, 0]
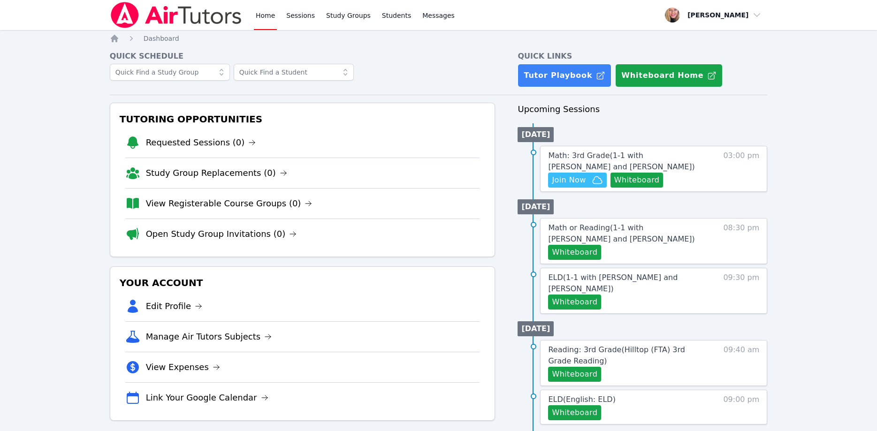
scroll to position [96, 0]
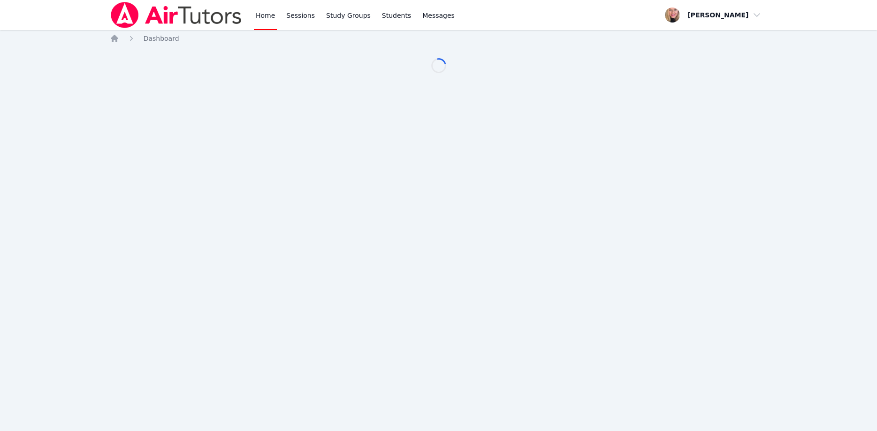
scroll to position [96, 0]
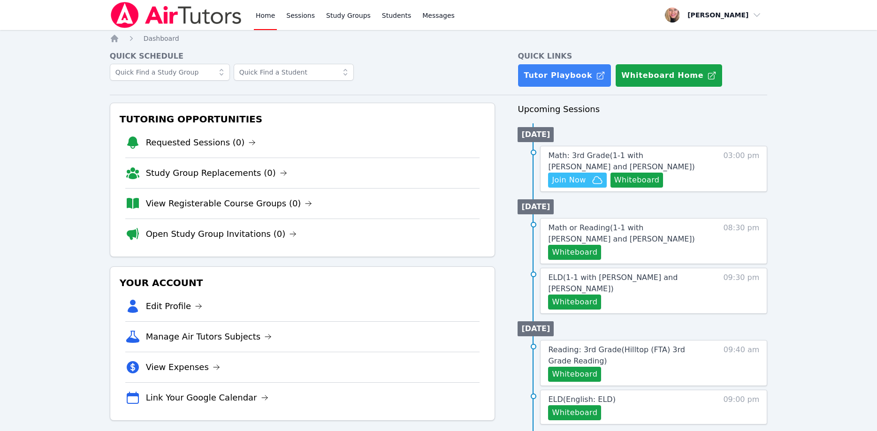
scroll to position [96, 0]
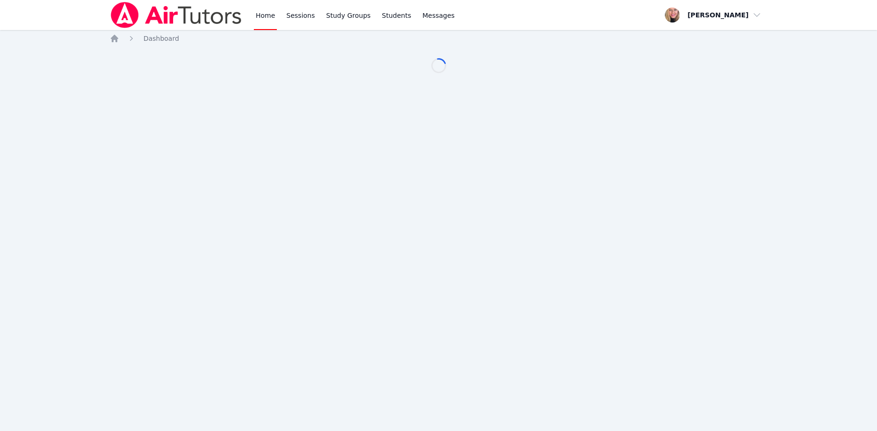
scroll to position [96, 0]
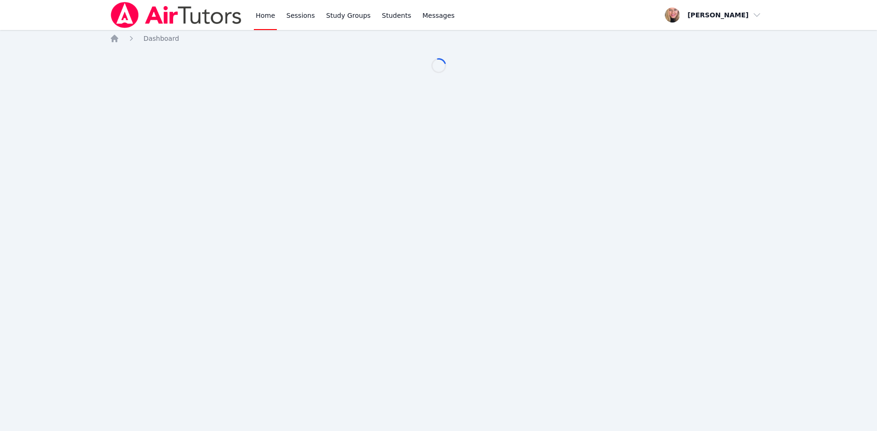
scroll to position [96, 0]
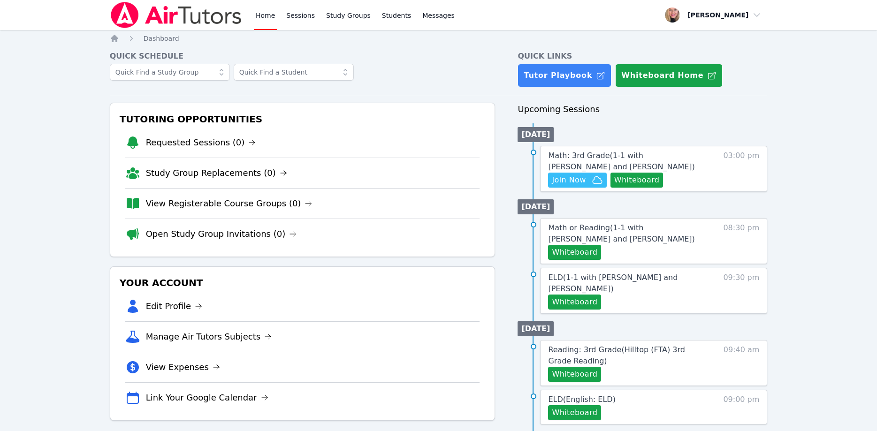
scroll to position [96, 0]
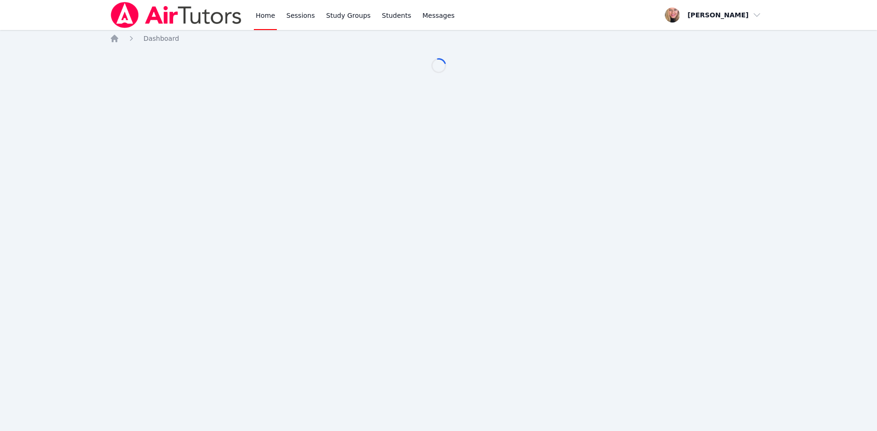
scroll to position [96, 0]
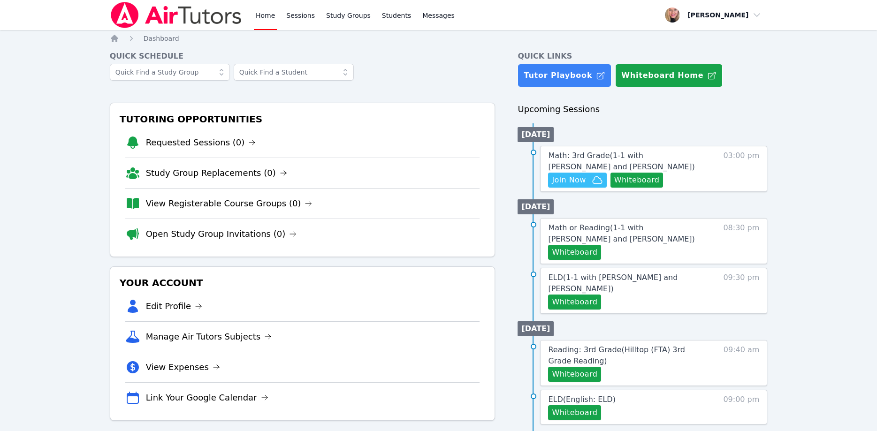
scroll to position [96, 0]
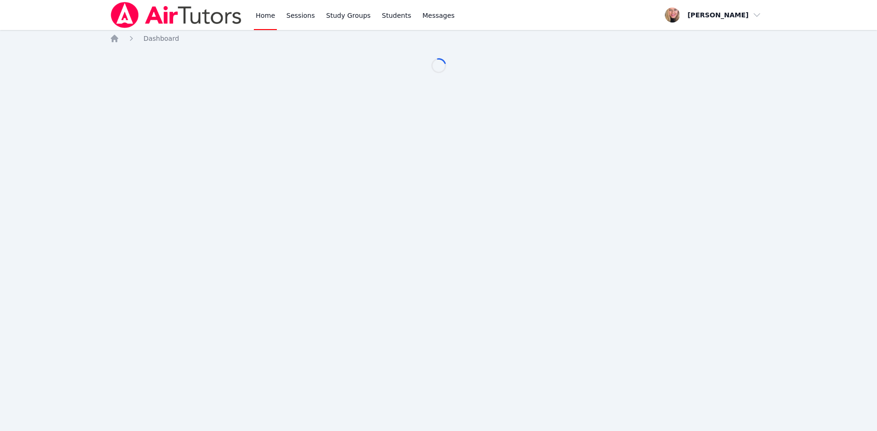
scroll to position [96, 0]
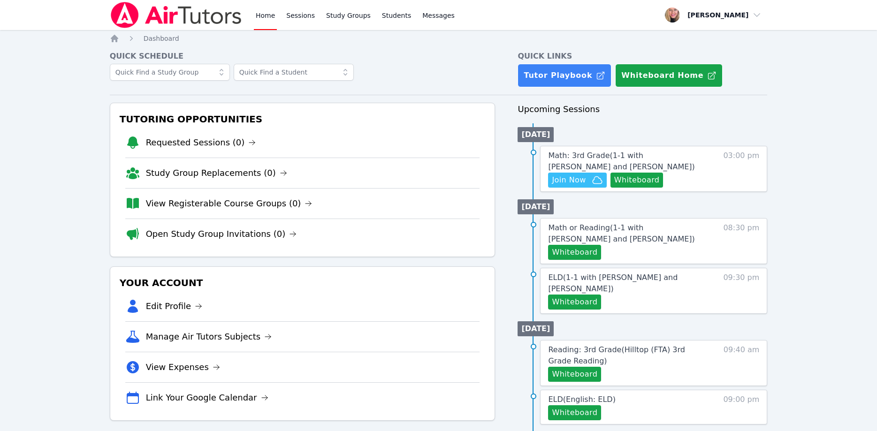
scroll to position [96, 0]
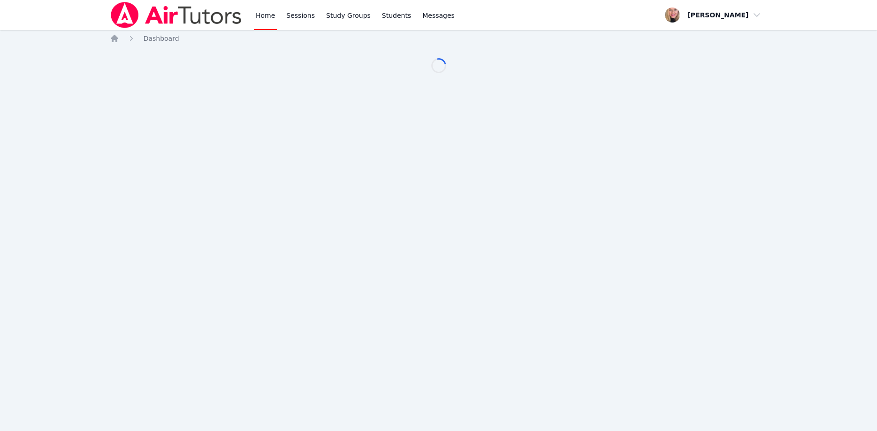
scroll to position [96, 0]
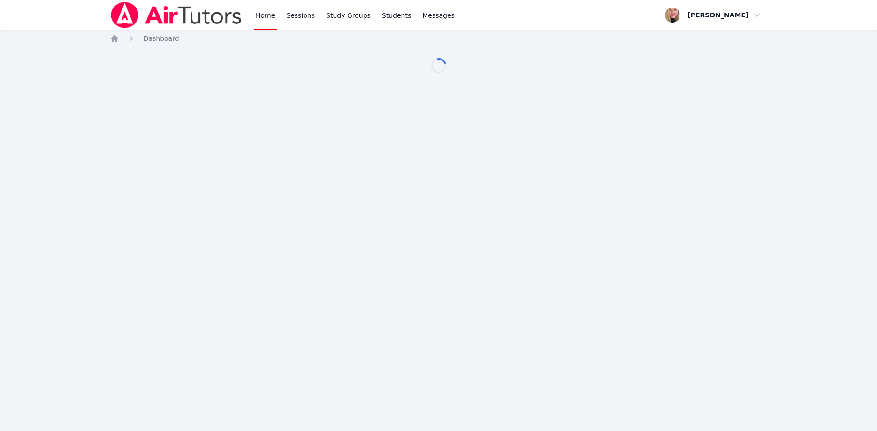
scroll to position [96, 0]
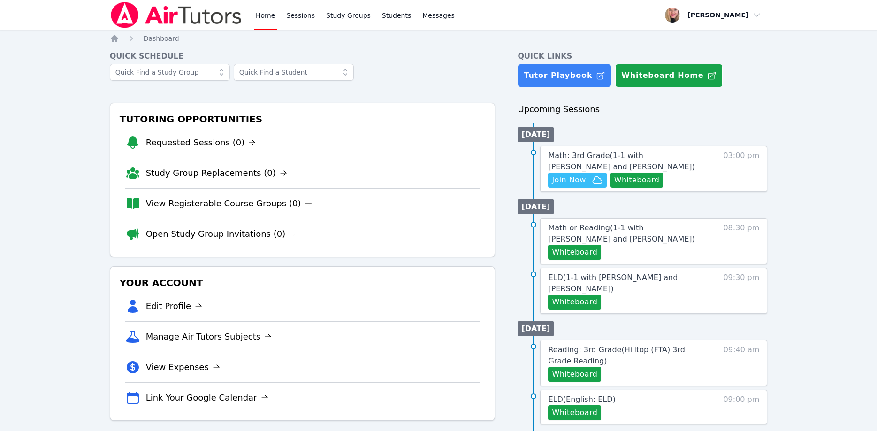
scroll to position [96, 0]
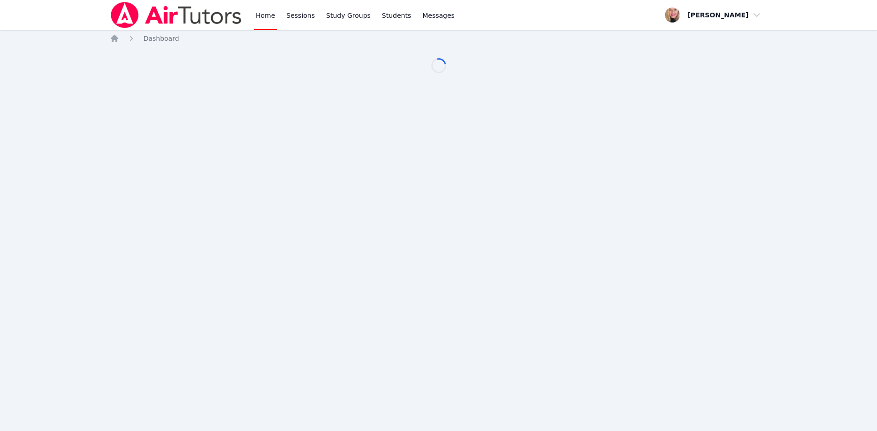
scroll to position [96, 0]
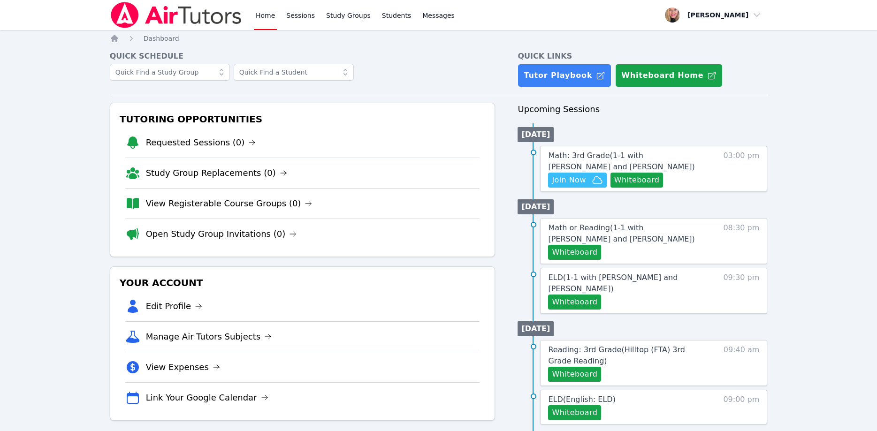
scroll to position [96, 0]
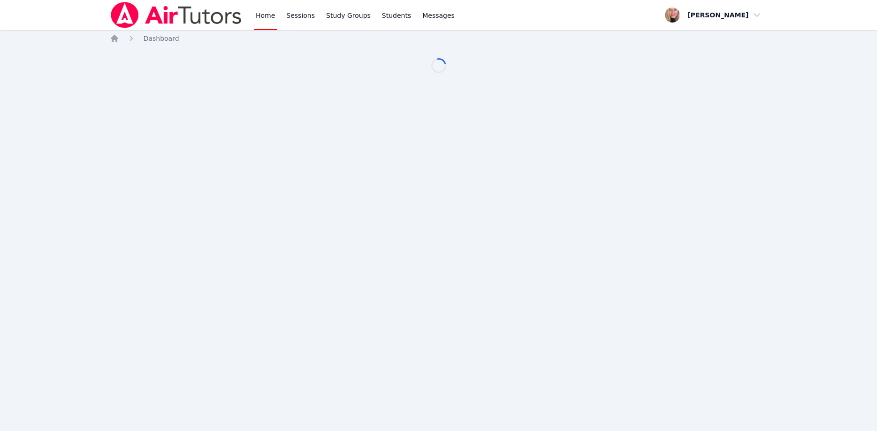
scroll to position [96, 0]
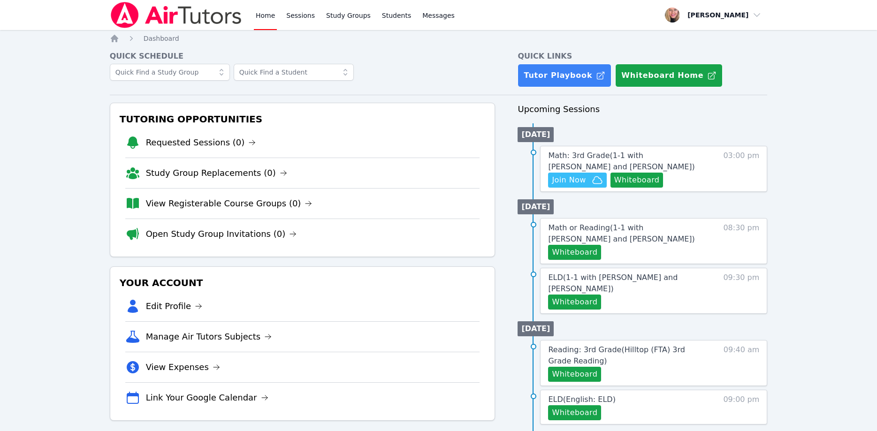
scroll to position [96, 0]
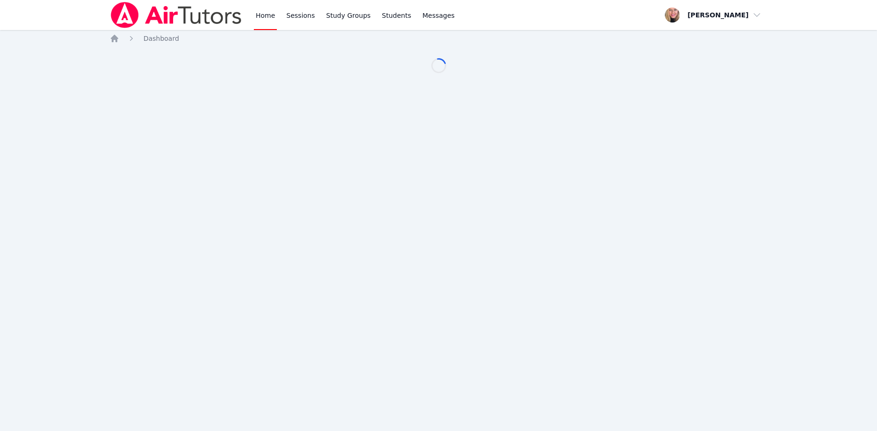
scroll to position [96, 0]
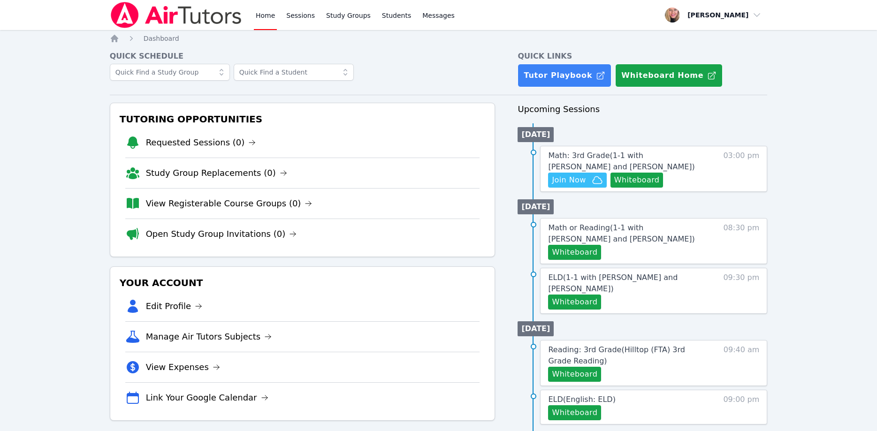
scroll to position [96, 0]
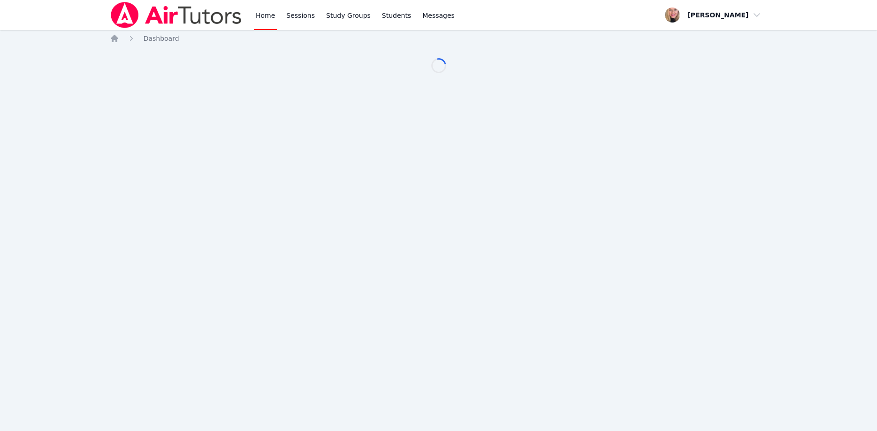
scroll to position [96, 0]
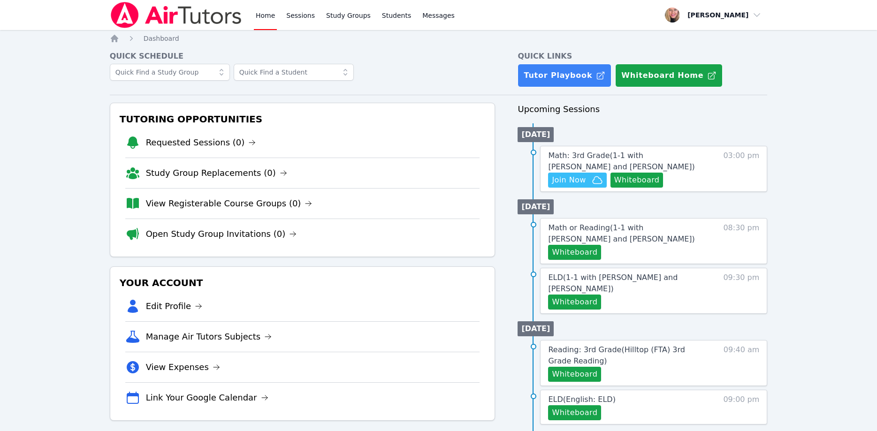
scroll to position [96, 0]
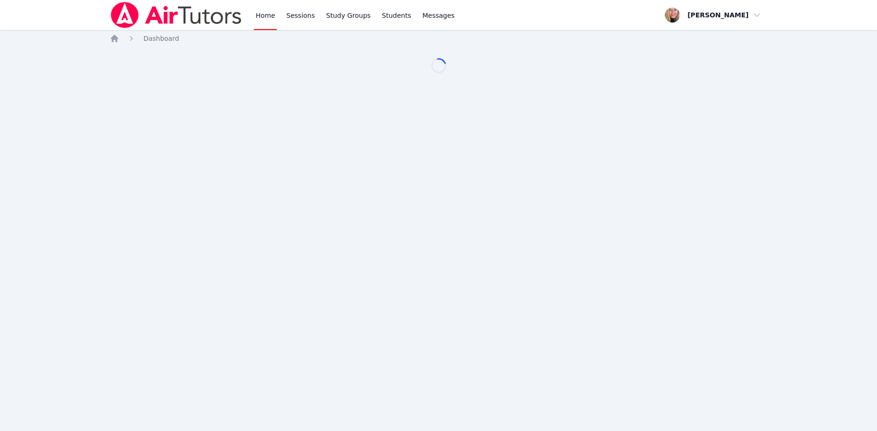
scroll to position [96, 0]
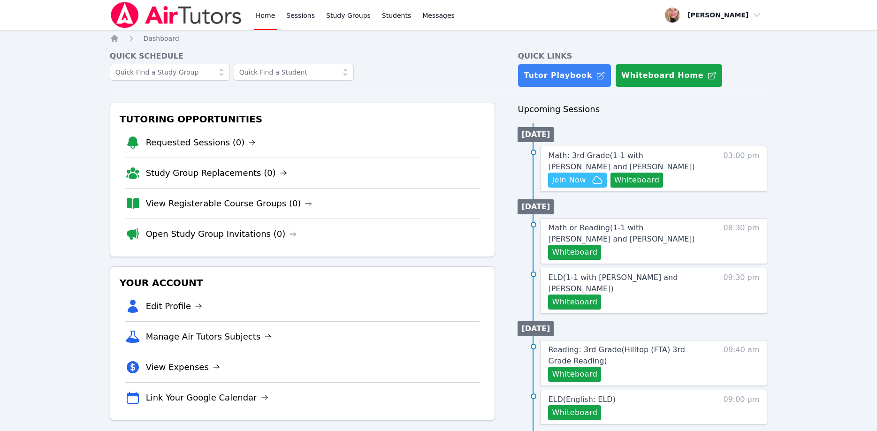
scroll to position [96, 0]
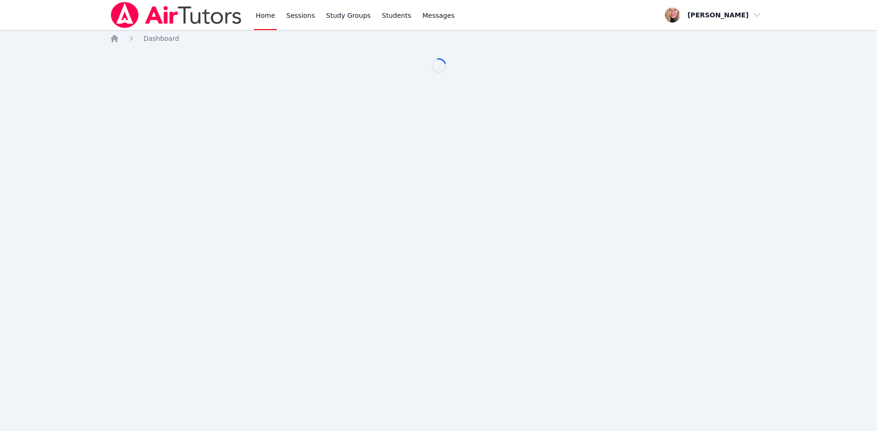
scroll to position [96, 0]
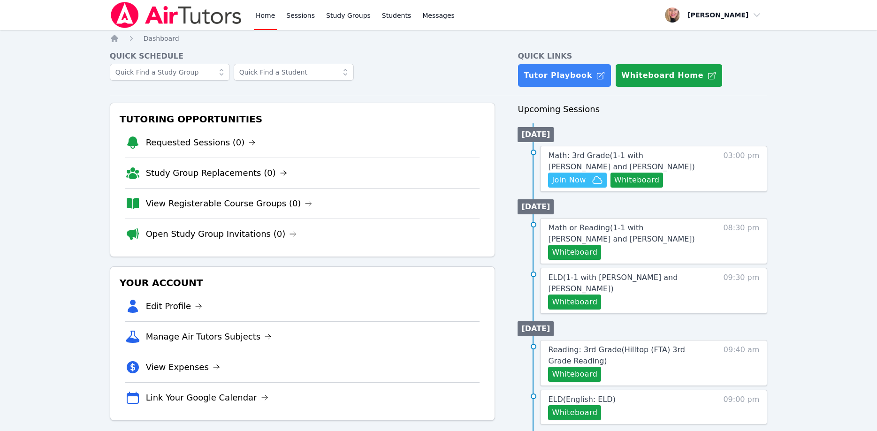
scroll to position [96, 0]
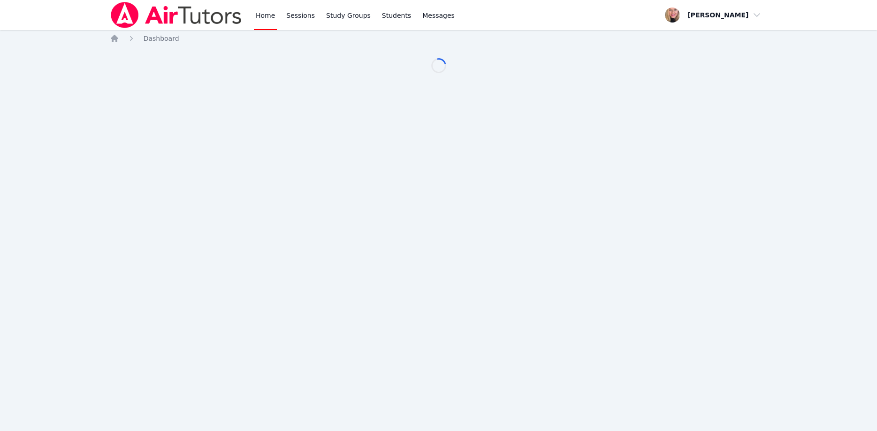
scroll to position [96, 0]
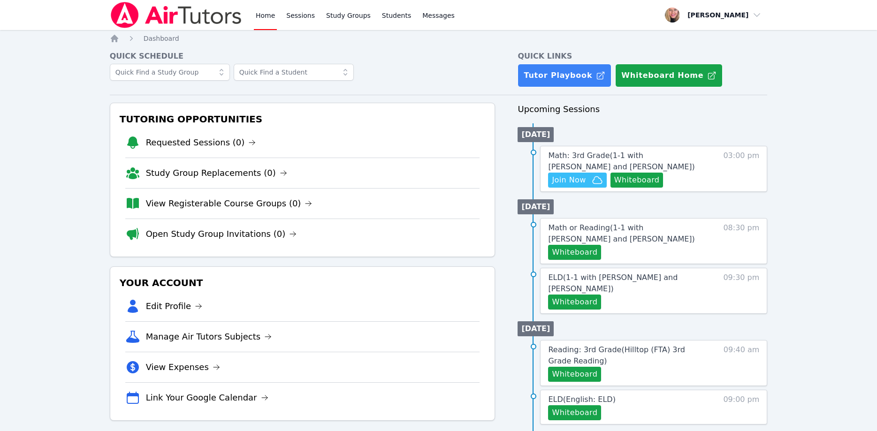
scroll to position [96, 0]
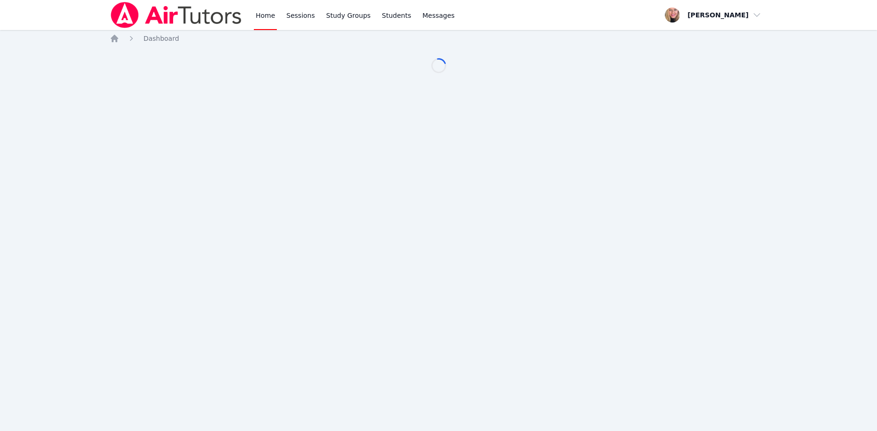
scroll to position [96, 0]
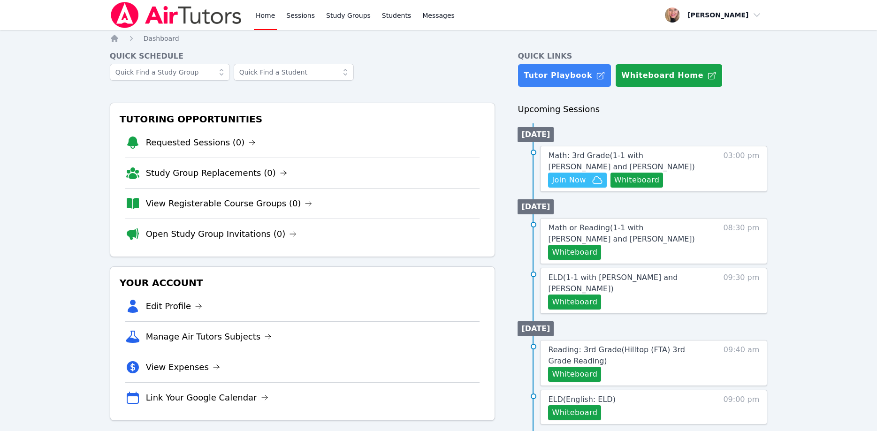
scroll to position [96, 0]
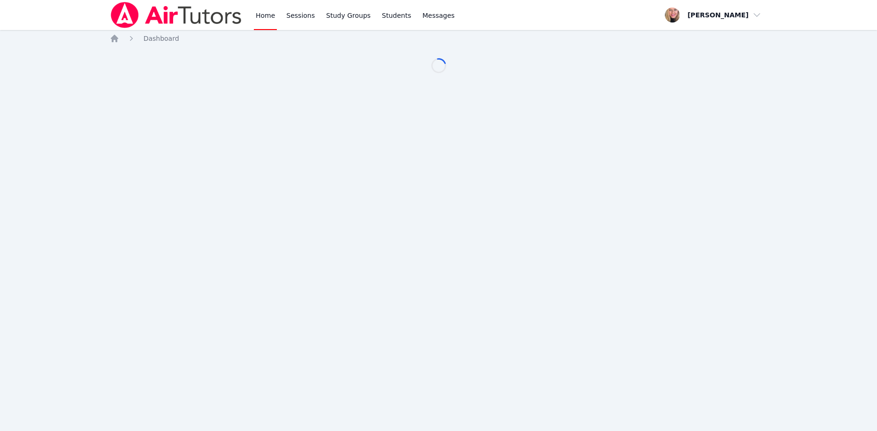
scroll to position [96, 0]
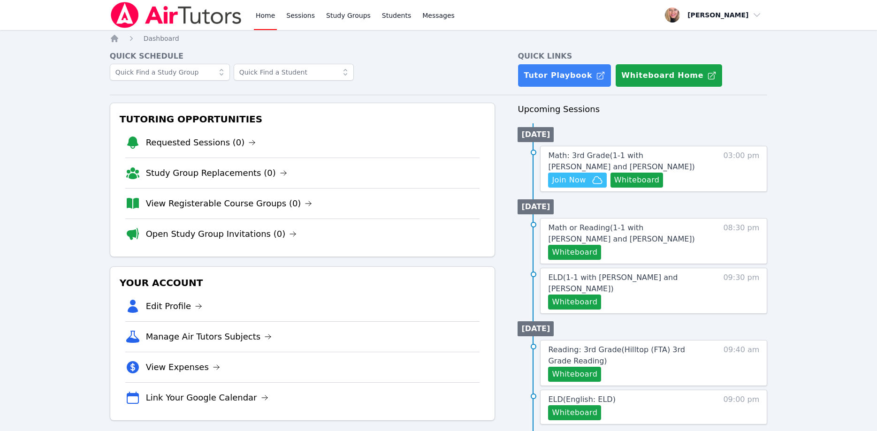
scroll to position [96, 0]
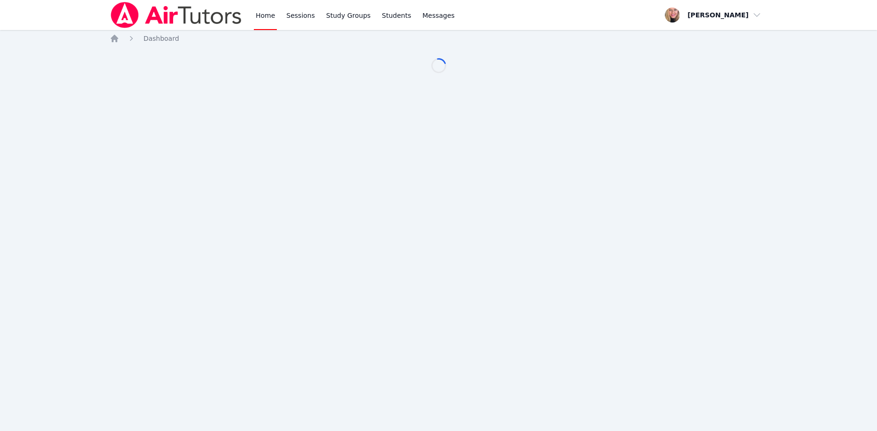
scroll to position [96, 0]
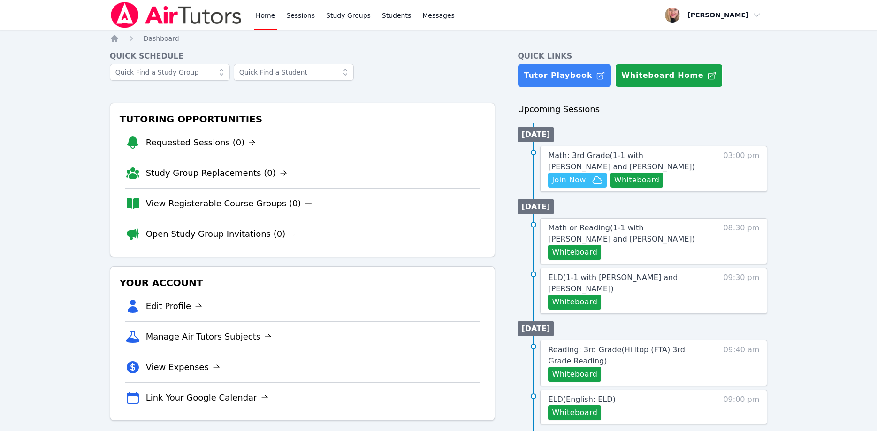
scroll to position [96, 0]
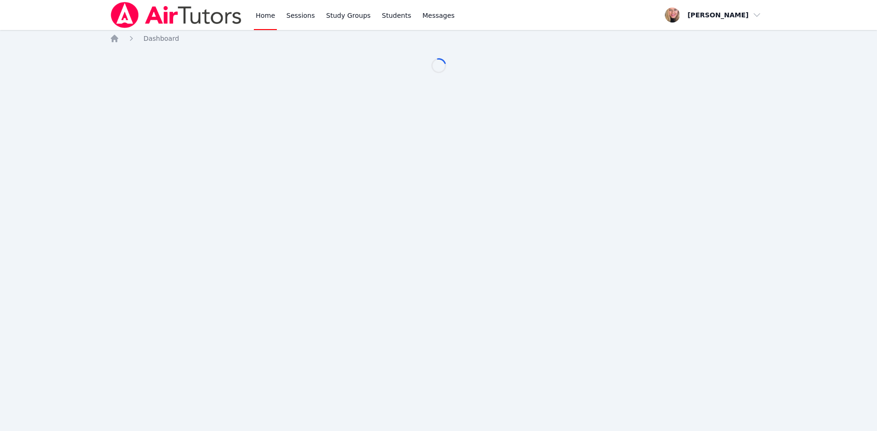
scroll to position [96, 0]
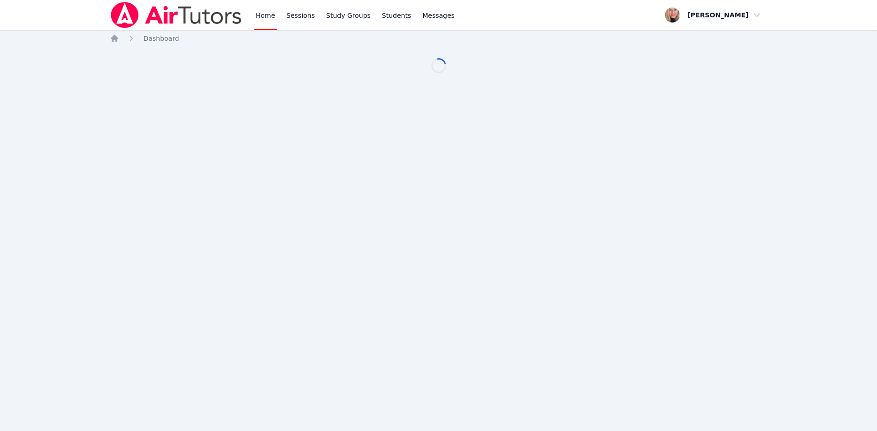
scroll to position [96, 0]
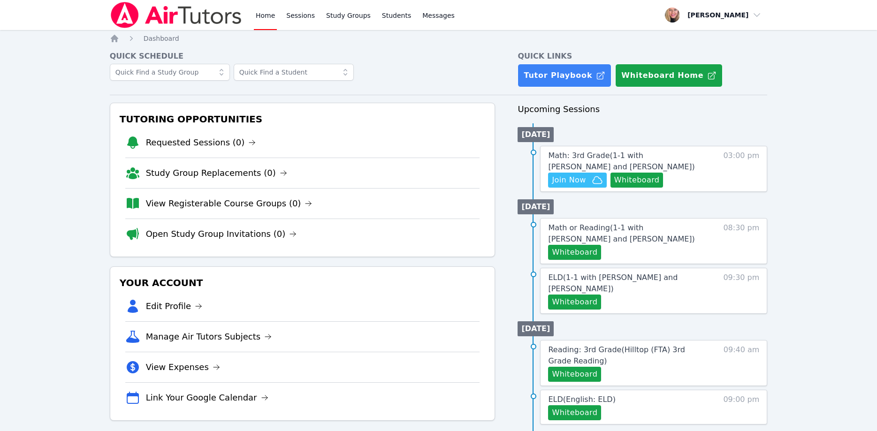
scroll to position [96, 0]
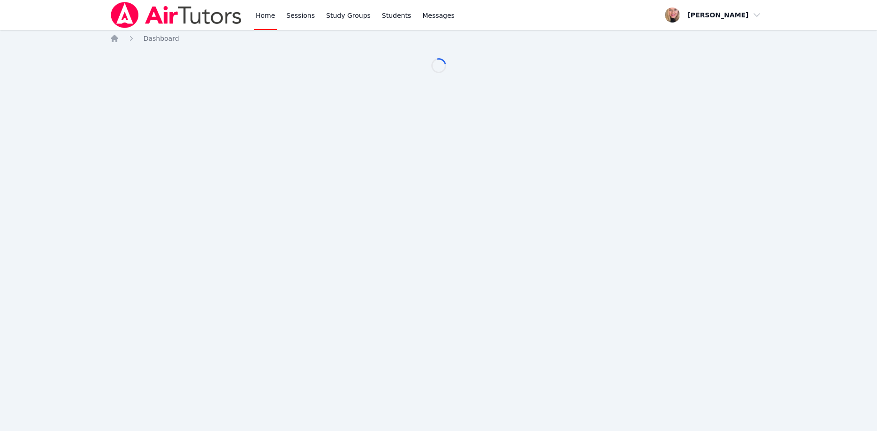
scroll to position [96, 0]
